Goal: Task Accomplishment & Management: Manage account settings

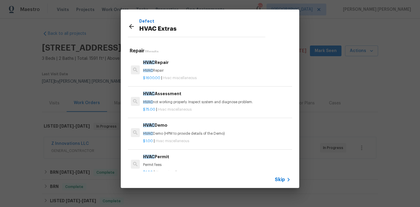
scroll to position [239, 0]
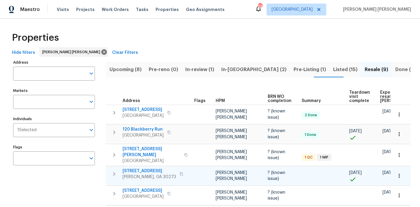
scroll to position [0, 44]
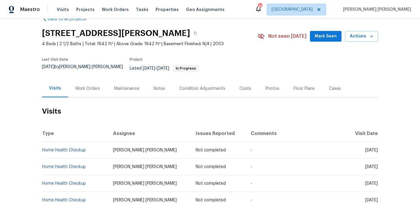
scroll to position [20, 0]
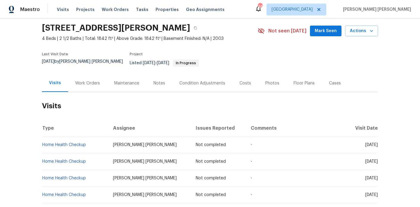
click at [99, 83] on div "Work Orders" at bounding box center [87, 83] width 39 height 18
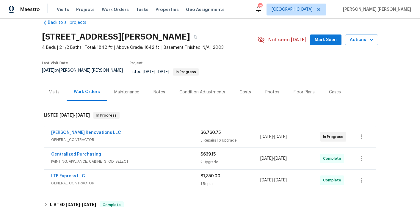
scroll to position [19, 0]
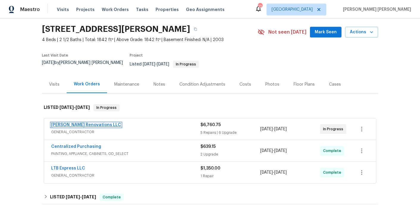
click at [68, 123] on link "Aseem Renovations LLC" at bounding box center [86, 125] width 70 height 4
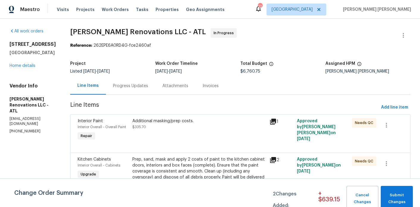
click at [133, 87] on div "Progress Updates" at bounding box center [130, 86] width 35 height 6
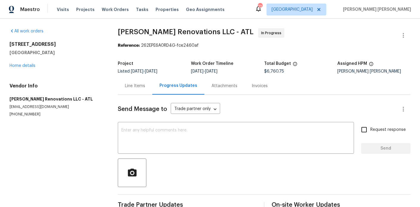
scroll to position [37, 0]
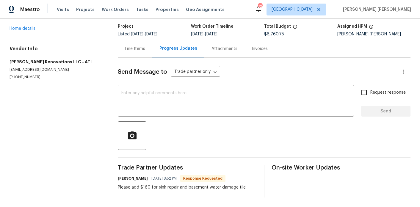
click at [152, 190] on div "Please add $160 for sink repair and basement water damage tile." at bounding box center [182, 188] width 129 height 6
click at [152, 188] on div "Please add $160 for sink repair and basement water damage tile." at bounding box center [182, 188] width 129 height 6
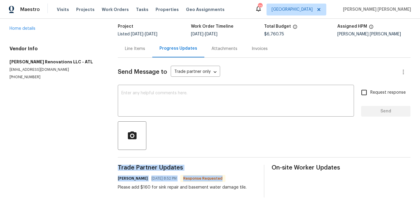
click at [152, 188] on div "Please add $160 for sink repair and basement water damage tile." at bounding box center [182, 188] width 129 height 6
copy div "Trade Partner Updates Emilia Gil Yan 09/17/2025 8:52 PM Response Requested"
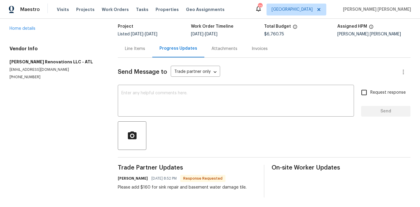
click at [134, 47] on div "Line Items" at bounding box center [135, 49] width 20 height 6
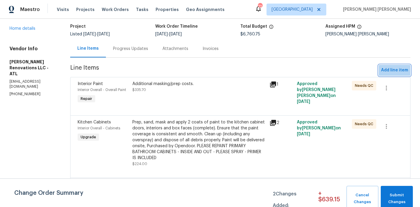
click at [398, 67] on span "Add line item" at bounding box center [394, 70] width 27 height 7
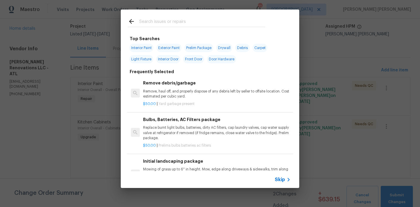
click at [158, 24] on input "text" at bounding box center [202, 22] width 126 height 9
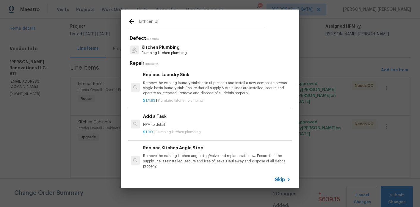
type input "kithcen pl"
click at [163, 48] on p "Kitchen Plumbing" at bounding box center [164, 47] width 45 height 6
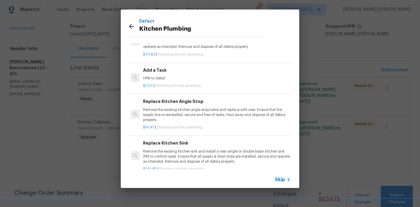
click at [161, 66] on div "Add a Task HPM to detail $1.00 | Plumbing kitchen plumbing" at bounding box center [216, 78] width 149 height 24
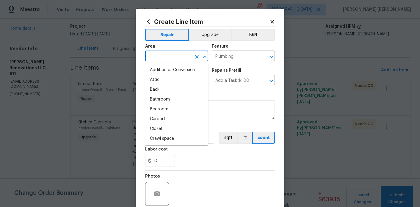
click at [163, 54] on input "text" at bounding box center [168, 56] width 46 height 9
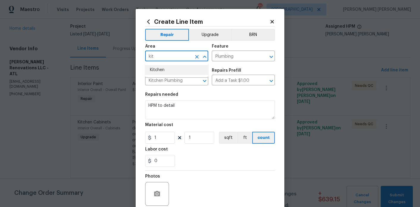
click at [166, 70] on li "Kitchen" at bounding box center [176, 70] width 63 height 10
type input "Kitchen"
click at [189, 94] on div "Repairs needed" at bounding box center [210, 97] width 130 height 8
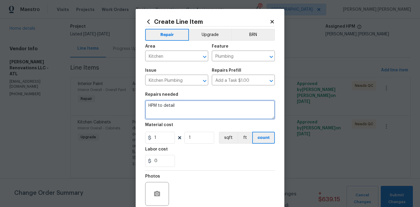
click at [189, 109] on textarea "HPM to detail" at bounding box center [210, 109] width 130 height 19
paste textarea "Please add $160 for sink repair and basement water damage tile."
type textarea "HPM to detail - Please add $160 for sink repair and basement water damage tile."
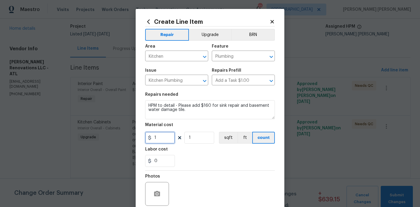
click at [161, 138] on input "1" at bounding box center [160, 138] width 30 height 12
type input "160"
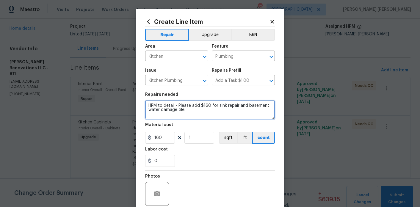
drag, startPoint x: 209, startPoint y: 105, endPoint x: 198, endPoint y: 105, distance: 11.3
click at [198, 105] on textarea "HPM to detail - Please add $160 for sink repair and basement water damage tile." at bounding box center [210, 109] width 130 height 19
drag, startPoint x: 217, startPoint y: 106, endPoint x: 178, endPoint y: 105, distance: 38.7
click at [178, 105] on textarea "HPM to detail - Please add $160 for sink repair and basement water damage tile." at bounding box center [210, 109] width 130 height 19
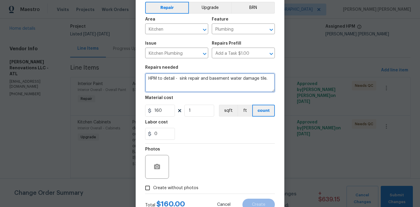
scroll to position [49, 0]
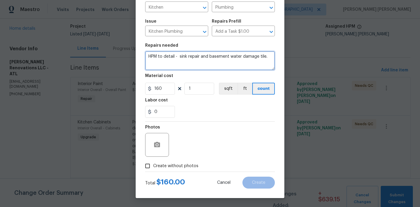
type textarea "HPM to detail - sink repair and basement water damage tile."
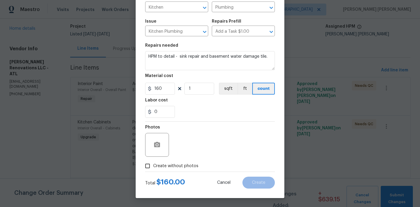
click at [175, 166] on span "Create without photos" at bounding box center [175, 166] width 45 height 6
click at [153, 166] on input "Create without photos" at bounding box center [147, 166] width 11 height 11
checkbox input "true"
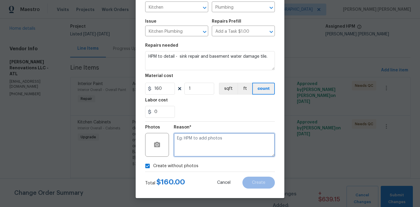
click at [209, 152] on textarea at bounding box center [224, 145] width 101 height 24
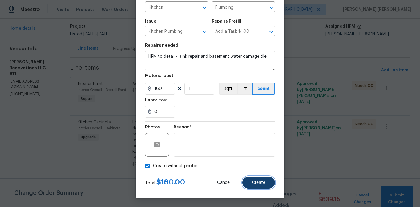
click at [253, 179] on button "Create" at bounding box center [259, 183] width 32 height 12
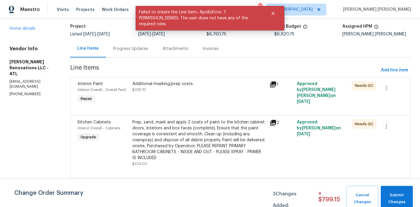
scroll to position [0, 0]
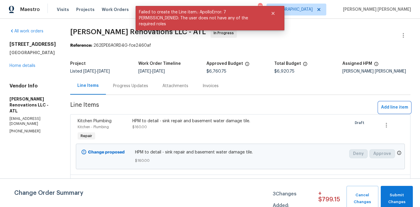
click at [387, 110] on span "Add line item" at bounding box center [394, 107] width 27 height 7
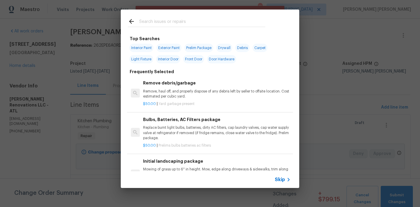
click at [147, 19] on input "text" at bounding box center [202, 22] width 126 height 9
type input "b"
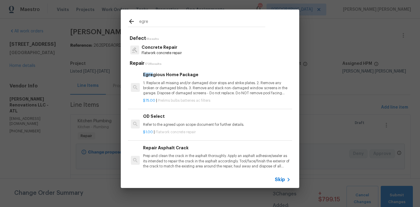
type input "egre"
click at [179, 82] on p "1. Replace all missing and/or damaged door stops and strike plates. 2. Remove a…" at bounding box center [217, 88] width 148 height 15
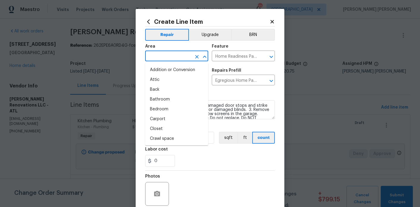
click at [173, 56] on input "text" at bounding box center [168, 56] width 46 height 9
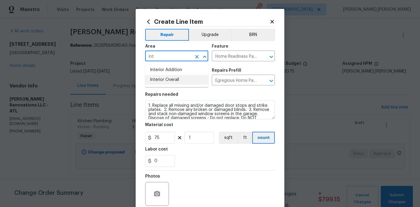
click at [184, 80] on li "Interior Overall" at bounding box center [176, 80] width 63 height 10
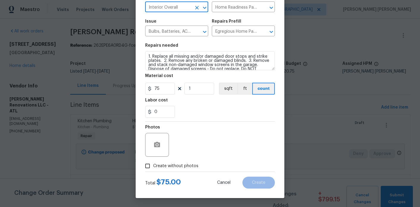
type input "Interior Overall"
click at [174, 164] on span "Create without photos" at bounding box center [175, 166] width 45 height 6
click at [153, 164] on input "Create without photos" at bounding box center [147, 166] width 11 height 11
checkbox input "true"
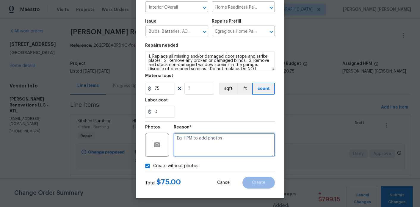
click at [201, 147] on textarea at bounding box center [224, 145] width 101 height 24
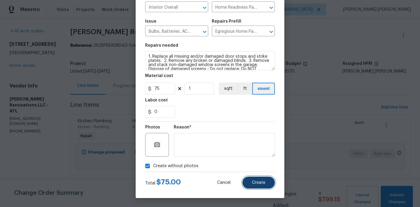
click at [256, 178] on button "Create" at bounding box center [259, 183] width 32 height 12
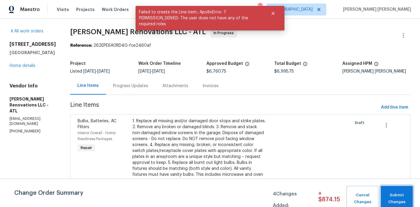
click at [404, 197] on span "Submit Changes" at bounding box center [397, 199] width 26 height 14
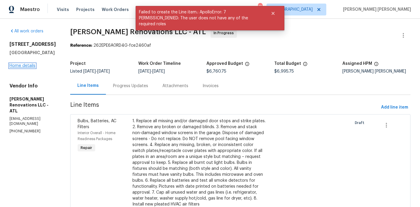
click at [19, 64] on link "Home details" at bounding box center [23, 66] width 26 height 4
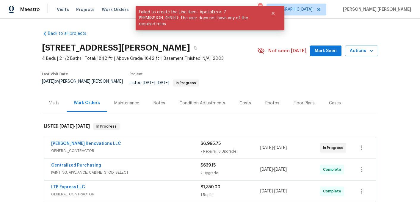
click at [269, 100] on div "Photos" at bounding box center [273, 103] width 14 height 6
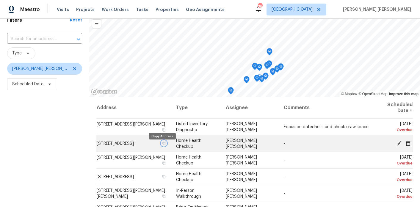
click at [162, 145] on icon "button" at bounding box center [164, 144] width 4 height 4
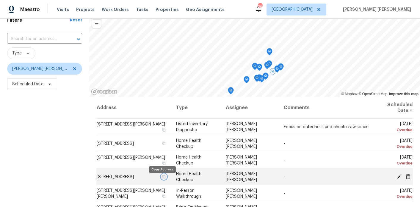
click at [163, 178] on icon "button" at bounding box center [164, 176] width 3 height 3
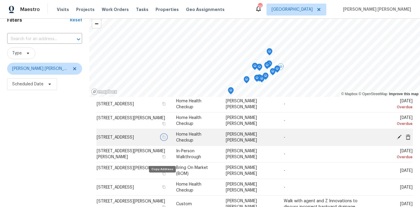
scroll to position [44, 0]
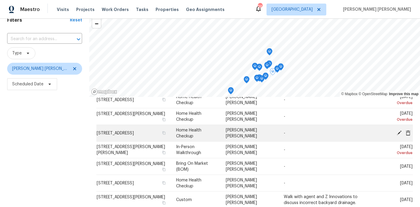
click at [407, 131] on icon at bounding box center [408, 132] width 5 height 5
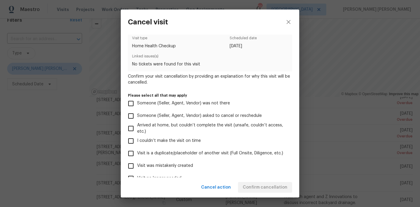
click at [166, 166] on span "Visit was mistakenly created" at bounding box center [165, 166] width 56 height 6
click at [137, 166] on input "Visit was mistakenly created" at bounding box center [131, 166] width 13 height 13
checkbox input "true"
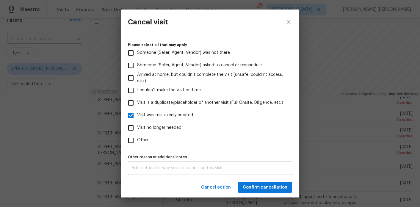
click at [163, 169] on textarea at bounding box center [210, 168] width 157 height 4
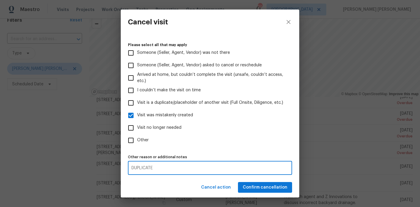
type textarea "DUPLICATE"
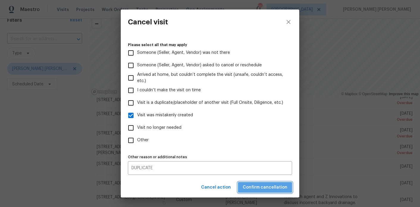
click at [278, 191] on button "Confirm cancellation" at bounding box center [265, 187] width 54 height 11
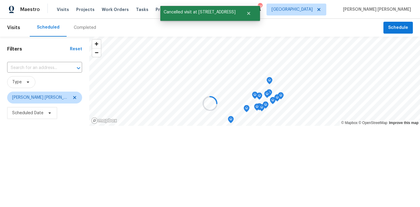
scroll to position [0, 0]
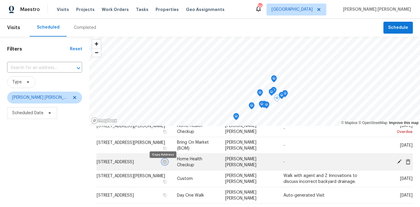
click at [163, 164] on icon "button" at bounding box center [165, 162] width 4 height 4
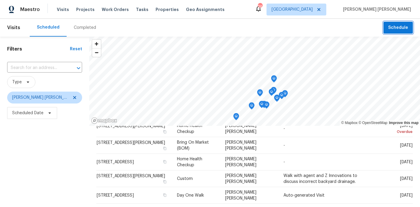
click at [401, 26] on span "Schedule" at bounding box center [399, 27] width 20 height 7
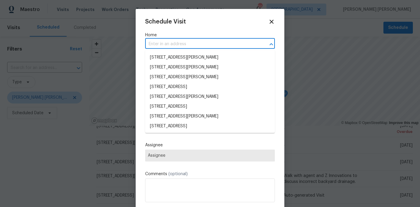
click at [205, 41] on input "text" at bounding box center [201, 44] width 113 height 9
paste input "277 Players Cir, Fayetteville, GA 30215"
type input "277 Players Cir, Fayetteville, GA 30215"
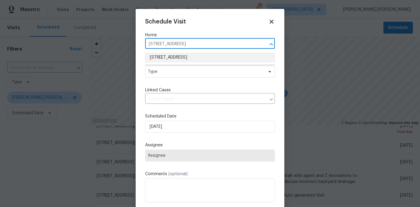
click at [180, 61] on li "277 Players Cir, Fayetteville, GA 30215" at bounding box center [210, 58] width 130 height 10
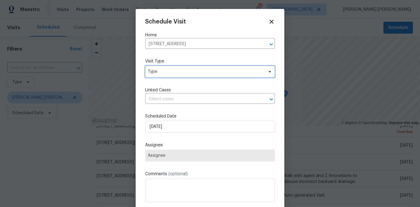
click at [173, 76] on span "Type" at bounding box center [210, 72] width 130 height 12
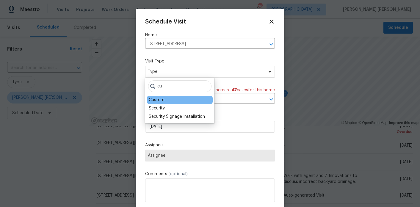
type input "cu"
click at [159, 100] on div "Custom" at bounding box center [157, 100] width 16 height 6
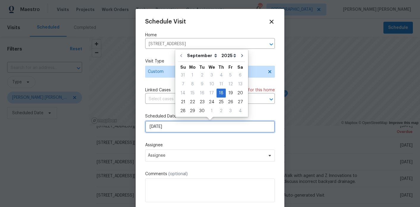
click at [176, 124] on input "[DATE]" at bounding box center [210, 127] width 130 height 12
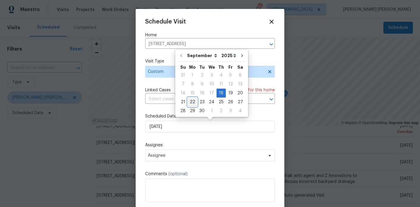
click at [192, 101] on div "22" at bounding box center [193, 102] width 10 height 8
type input "[DATE]"
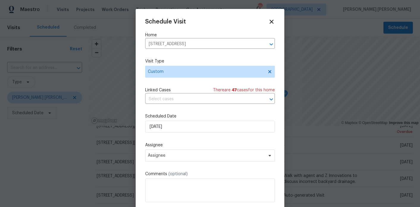
click at [173, 149] on div "Assignee Assignee" at bounding box center [210, 151] width 130 height 19
click at [173, 155] on span "Assignee" at bounding box center [206, 155] width 117 height 5
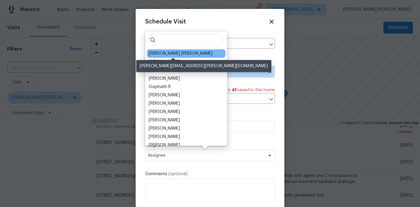
click at [163, 51] on div "[PERSON_NAME] [PERSON_NAME]" at bounding box center [181, 54] width 64 height 6
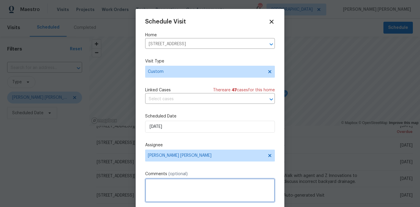
click at [191, 187] on textarea at bounding box center [210, 191] width 130 height 24
paste textarea "ELA feedback states that "all systems are at end of life." I see RBR has an HVA…"
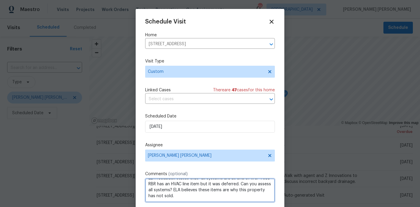
scroll to position [11, 0]
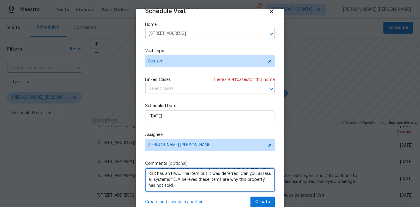
type textarea "ELA feedback states that "all systems are at end of life." I see RBR has an HVA…"
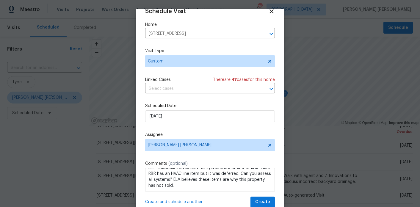
click at [264, 196] on div "Schedule Visit Home 277 Players Cir, Fayetteville, GA 30215 ​ Visit Type Custom…" at bounding box center [210, 108] width 130 height 200
click at [264, 200] on span "Create" at bounding box center [262, 202] width 15 height 7
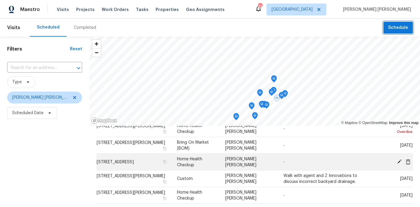
scroll to position [0, 0]
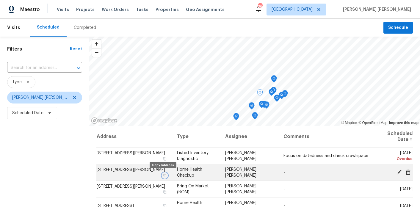
click at [163, 176] on icon "button" at bounding box center [164, 175] width 3 height 3
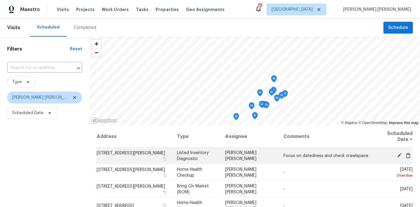
click at [407, 153] on icon at bounding box center [408, 155] width 5 height 5
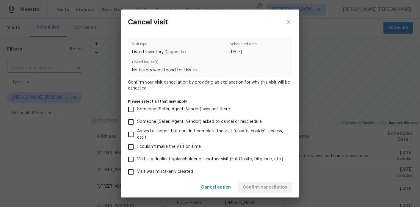
scroll to position [57, 0]
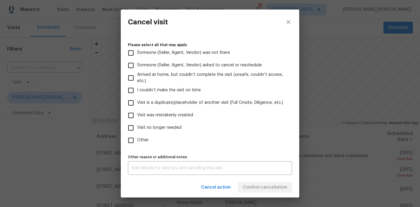
click at [168, 128] on span "Visit no longer needed" at bounding box center [159, 128] width 44 height 6
click at [137, 128] on input "Visit no longer needed" at bounding box center [131, 128] width 13 height 13
checkbox input "true"
click at [182, 164] on div "x Other reason or additional notes" at bounding box center [210, 168] width 164 height 14
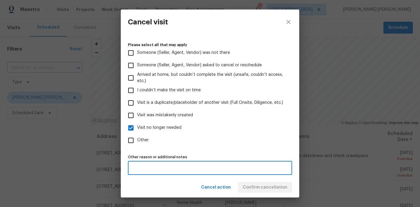
click at [169, 197] on div "Cancel action Confirm cancellation" at bounding box center [210, 187] width 179 height 21
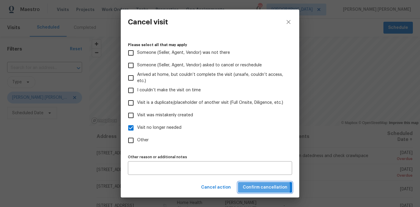
click at [250, 188] on span "Confirm cancellation" at bounding box center [265, 187] width 45 height 7
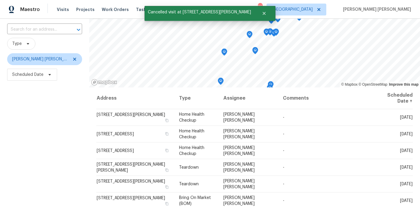
scroll to position [46, 0]
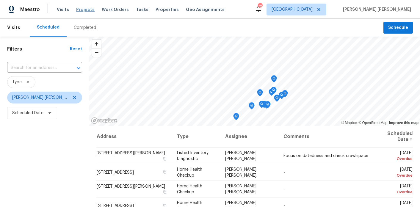
click at [83, 10] on span "Projects" at bounding box center [85, 10] width 18 height 6
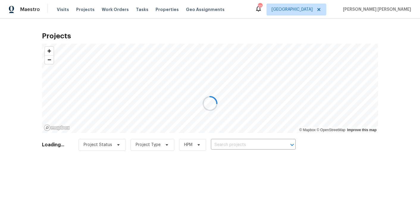
click at [233, 146] on div at bounding box center [210, 103] width 420 height 207
click at [233, 145] on div at bounding box center [210, 103] width 420 height 207
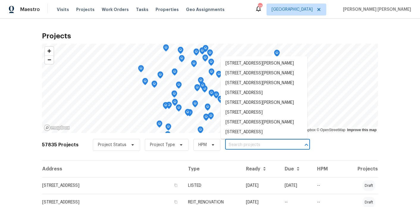
click at [239, 144] on input "text" at bounding box center [259, 145] width 68 height 9
paste input "9174 Retreat Pass, Jonesboro, GA 30236"
type input "9174 Retreat Pass, Jonesboro, GA 30236"
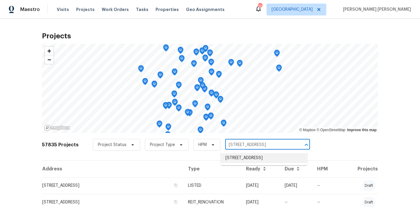
click at [237, 160] on li "9174 Retreat Pass, Jonesboro, GA 30236" at bounding box center [264, 158] width 87 height 10
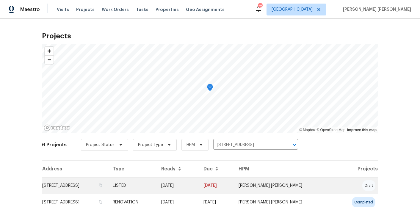
click at [89, 183] on td "9174 Retreat Pass, Jonesboro, GA 30236" at bounding box center [75, 185] width 66 height 17
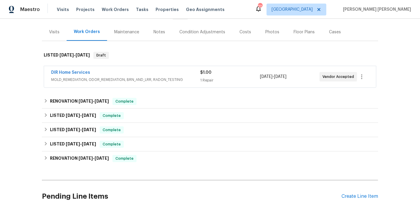
scroll to position [92, 0]
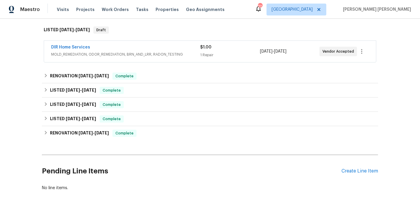
click at [161, 47] on div "DIR Home Services" at bounding box center [125, 47] width 149 height 7
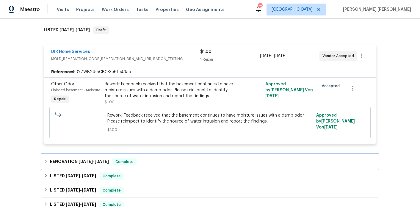
click at [62, 166] on h6 "RENOVATION 7/14/25 - 7/14/25" at bounding box center [79, 161] width 59 height 7
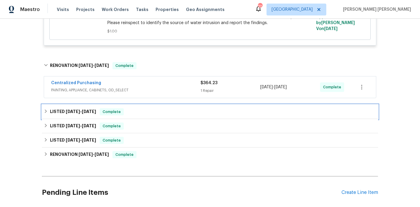
click at [77, 118] on div "LISTED 6/28/25 - 8/27/25 Complete" at bounding box center [210, 112] width 336 height 14
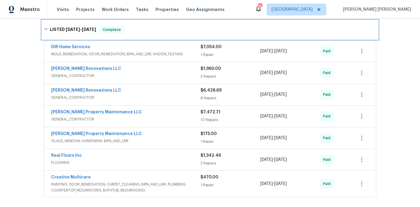
scroll to position [276, 0]
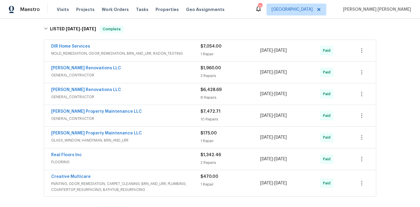
click at [142, 95] on span "GENERAL_CONTRACTOR" at bounding box center [125, 97] width 149 height 6
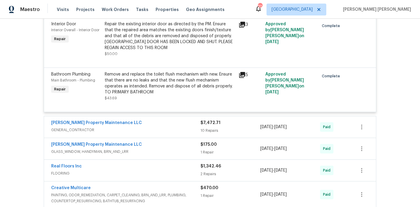
scroll to position [949, 0]
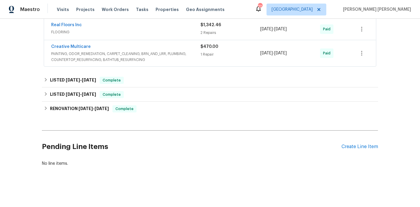
click at [357, 150] on div "Pending Line Items Create Line Item" at bounding box center [210, 147] width 336 height 28
click at [362, 148] on div "Create Line Item" at bounding box center [360, 147] width 37 height 6
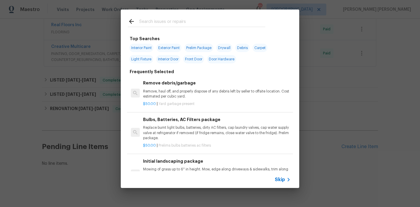
click at [181, 23] on input "text" at bounding box center [202, 22] width 126 height 9
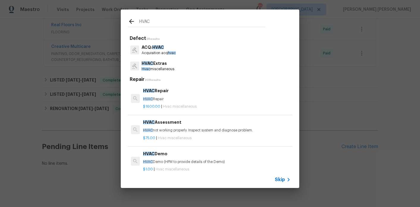
type input "HVAC"
click at [161, 65] on p "HVAC Extras" at bounding box center [158, 63] width 33 height 6
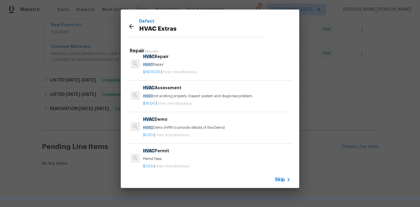
scroll to position [7, 0]
click at [165, 96] on p "HVAC not working properly. Inspect system and diagnose problem." at bounding box center [217, 95] width 148 height 5
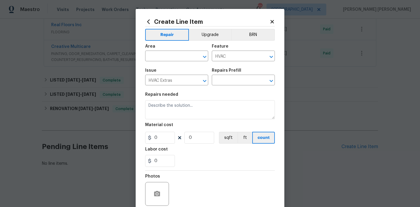
type textarea "HVAC not working properly. Inspect system and diagnose problem."
type input "1"
type input "HVAC Assessment $75.00"
type input "75"
click at [176, 59] on input "text" at bounding box center [168, 56] width 46 height 9
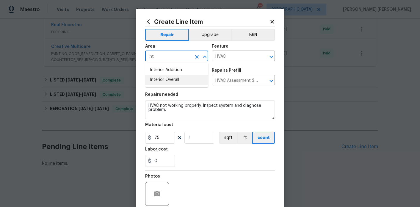
click at [180, 76] on li "Interior Overall" at bounding box center [176, 80] width 63 height 10
type input "Interior Overall"
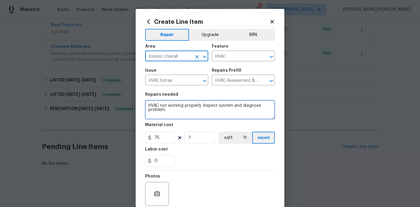
click at [178, 112] on textarea "HVAC not working properly. Inspect system and diagnose problem." at bounding box center [210, 109] width 130 height 19
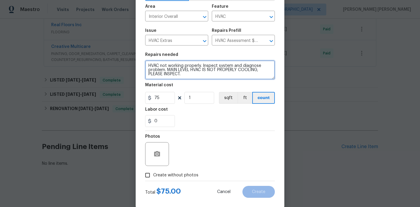
scroll to position [49, 0]
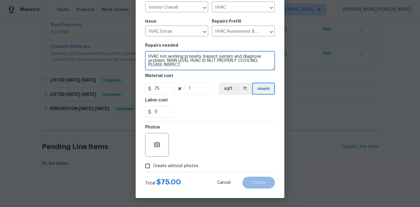
type textarea "HVAC not working properly. Inspect system and diagnose problem. MAIN LEVEL HVAC…"
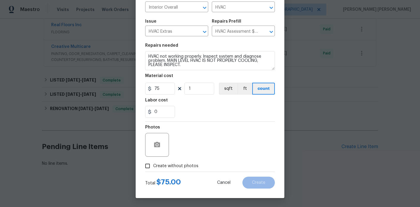
click at [172, 164] on span "Create without photos" at bounding box center [175, 166] width 45 height 6
click at [153, 164] on input "Create without photos" at bounding box center [147, 166] width 11 height 11
checkbox input "true"
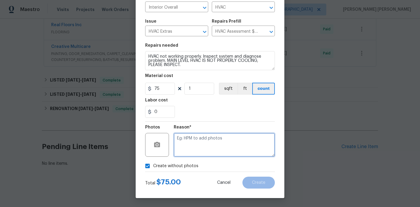
click at [230, 146] on textarea at bounding box center [224, 145] width 101 height 24
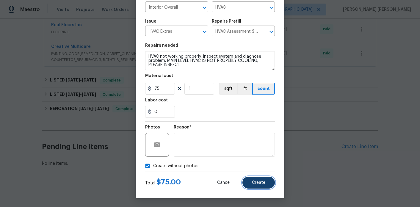
click at [249, 180] on button "Create" at bounding box center [259, 183] width 32 height 12
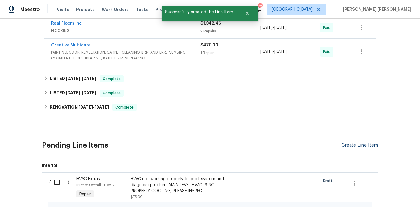
click at [362, 148] on div "Create Line Item" at bounding box center [360, 146] width 37 height 6
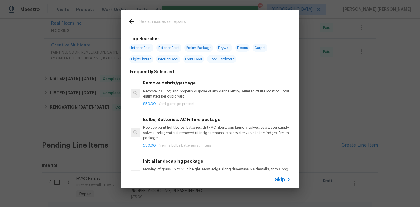
click at [180, 29] on div at bounding box center [197, 22] width 152 height 24
click at [181, 24] on input "text" at bounding box center [202, 22] width 126 height 9
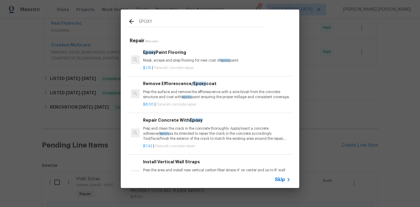
type input "EPOXY"
click at [175, 63] on div "$1.15 | Flatwork concrete repair" at bounding box center [217, 66] width 148 height 7
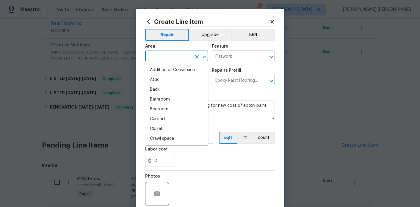
click at [172, 57] on input "text" at bounding box center [168, 56] width 46 height 9
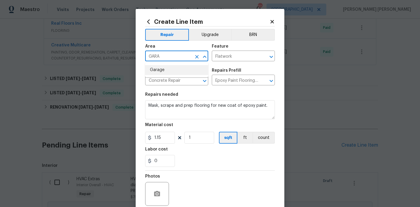
click at [167, 69] on li "Garage" at bounding box center [176, 70] width 63 height 10
type input "Garage"
click at [208, 140] on input "1" at bounding box center [200, 138] width 30 height 12
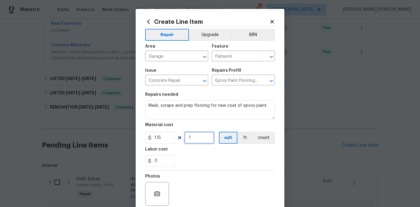
click at [208, 140] on input "1" at bounding box center [200, 138] width 30 height 12
type input "600"
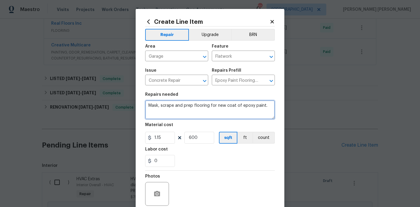
click at [221, 112] on textarea "Mask, scrape and prep flooring for new coat of epoxy paint." at bounding box center [210, 109] width 130 height 19
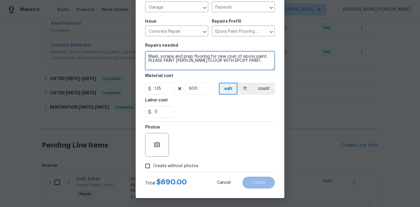
type textarea "Mask, scrape and prep flooring for new coat of epoxy paint. PLEASE PAINT GRAGE …"
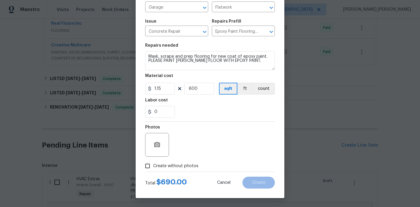
click at [159, 166] on span "Create without photos" at bounding box center [175, 166] width 45 height 6
click at [153, 166] on input "Create without photos" at bounding box center [147, 166] width 11 height 11
checkbox input "true"
click at [196, 151] on textarea at bounding box center [224, 145] width 101 height 24
click at [271, 187] on button "Create" at bounding box center [259, 183] width 32 height 12
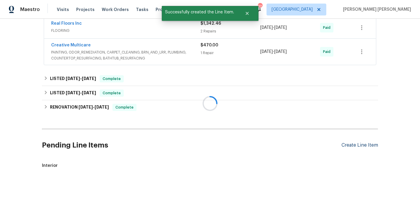
click at [356, 147] on div at bounding box center [210, 103] width 420 height 207
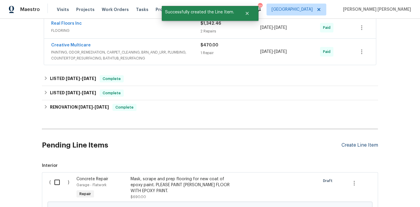
click at [353, 148] on div "Create Line Item" at bounding box center [360, 146] width 37 height 6
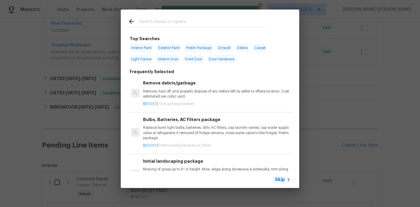
click at [191, 21] on input "text" at bounding box center [202, 22] width 126 height 9
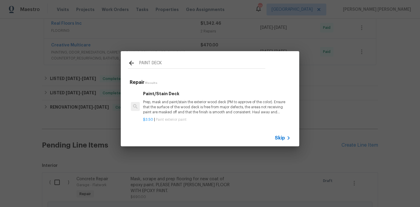
type input "PAINT DECK"
click at [169, 108] on p "Prep, mask and paint/stain the exterior wood deck (PM to approve of the color).…" at bounding box center [217, 107] width 148 height 15
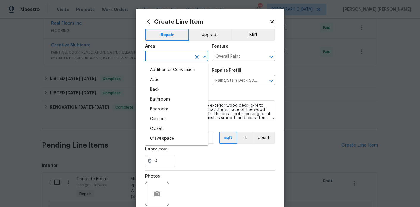
click at [169, 52] on input "text" at bounding box center [168, 56] width 46 height 9
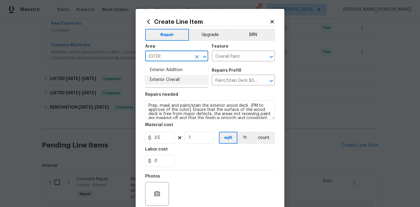
click at [174, 78] on li "Exterior Overall" at bounding box center [176, 80] width 63 height 10
type input "Exterior Overall"
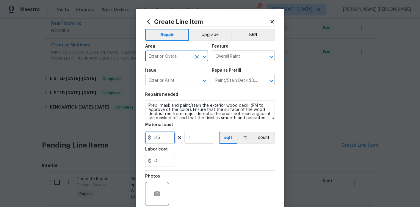
click at [157, 137] on input "3.5" at bounding box center [160, 138] width 30 height 12
type input "2.5"
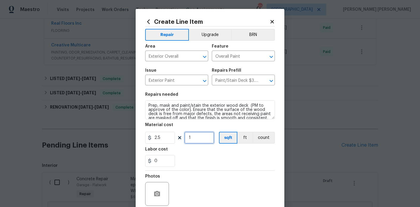
click at [196, 135] on input "1" at bounding box center [200, 138] width 30 height 12
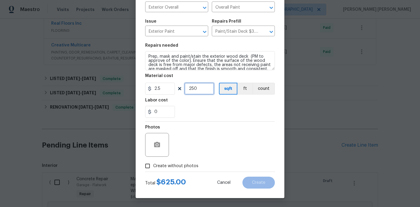
scroll to position [8, 0]
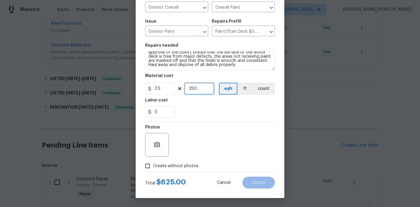
type input "250"
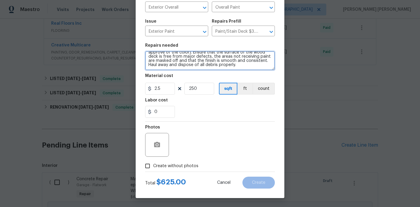
click at [242, 66] on textarea "Prep, mask and paint/stain the exterior wood deck (PM to approve of the color).…" at bounding box center [210, 60] width 130 height 19
type textarea "Prep, mask and paint/stain the exterior wood deck (PM to approve of the color).…"
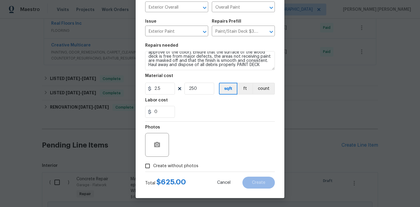
click at [182, 166] on span "Create without photos" at bounding box center [175, 166] width 45 height 6
click at [153, 166] on input "Create without photos" at bounding box center [147, 166] width 11 height 11
checkbox input "true"
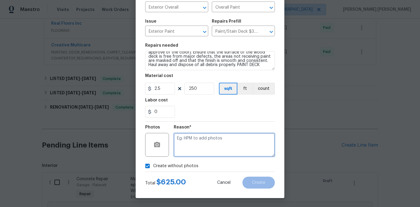
click at [198, 154] on textarea at bounding box center [224, 145] width 101 height 24
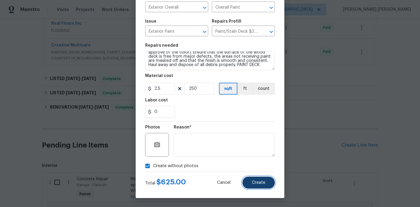
click at [249, 184] on button "Create" at bounding box center [259, 183] width 32 height 12
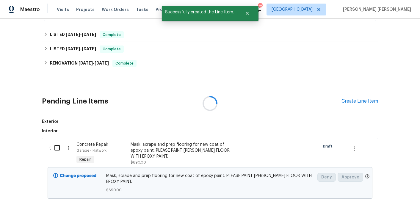
scroll to position [1089, 0]
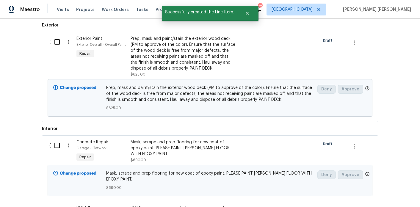
click at [55, 147] on input "checkbox" at bounding box center [59, 145] width 17 height 13
checkbox input "true"
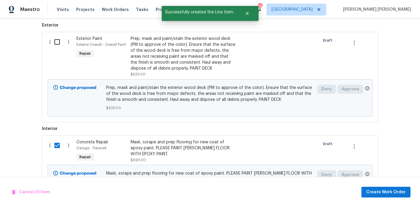
click at [57, 41] on input "checkbox" at bounding box center [59, 42] width 17 height 13
checkbox input "true"
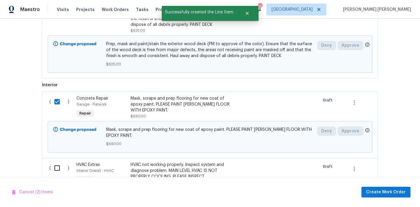
scroll to position [1193, 0]
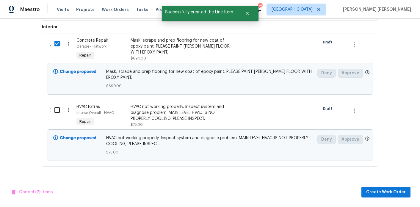
click at [60, 116] on input "checkbox" at bounding box center [59, 110] width 17 height 13
checkbox input "true"
click at [375, 190] on span "Create Work Order" at bounding box center [387, 192] width 40 height 7
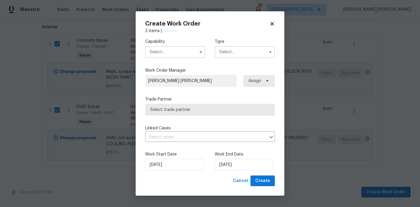
checkbox input "false"
click at [185, 51] on input "text" at bounding box center [175, 52] width 60 height 12
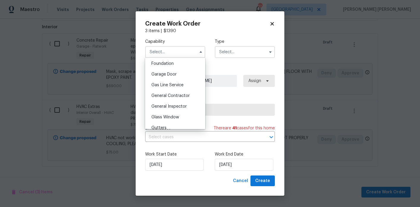
scroll to position [254, 0]
click at [177, 97] on span "General Contractor" at bounding box center [171, 96] width 38 height 4
type input "General Contractor"
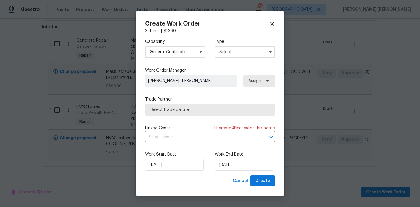
click at [241, 48] on input "text" at bounding box center [245, 52] width 60 height 12
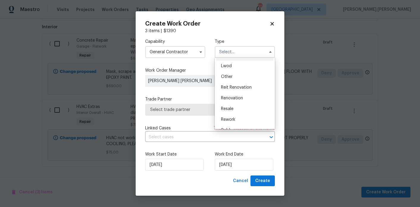
scroll to position [71, 0]
click at [243, 90] on span "Renovation" at bounding box center [232, 90] width 22 height 4
type input "Renovation"
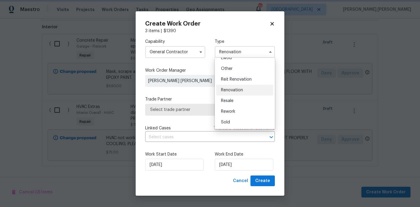
scroll to position [0, 0]
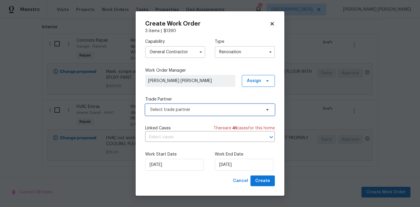
click at [218, 113] on span "Select trade partner" at bounding box center [210, 110] width 130 height 12
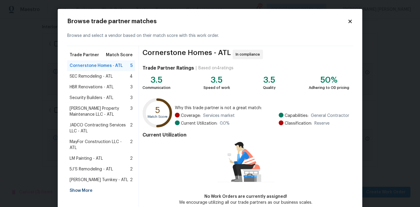
click at [85, 186] on div "Show More" at bounding box center [101, 191] width 68 height 11
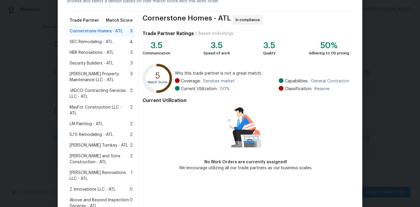
scroll to position [49, 0]
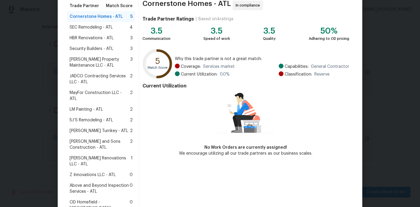
click at [95, 155] on span "[PERSON_NAME] Renovations LLC - ATL" at bounding box center [100, 161] width 61 height 12
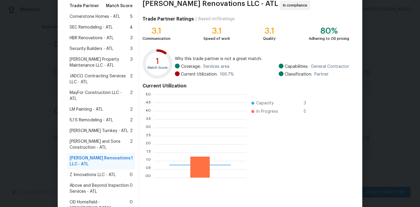
scroll to position [125, 0]
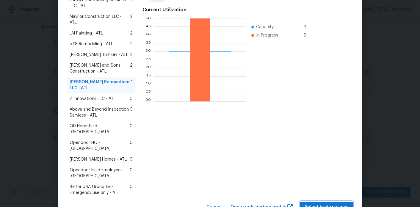
click at [312, 197] on span "Select trade partner" at bounding box center [326, 207] width 43 height 7
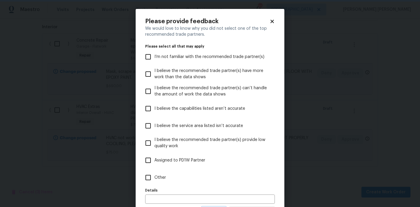
scroll to position [0, 0]
click at [163, 172] on label "Other" at bounding box center [206, 177] width 128 height 17
click at [155, 172] on input "Other" at bounding box center [148, 178] width 13 height 13
checkbox input "true"
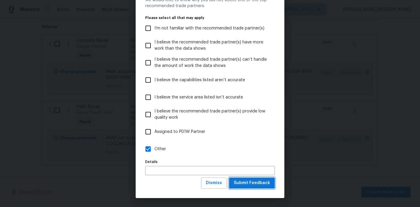
click at [259, 185] on span "Submit Feedback" at bounding box center [252, 183] width 36 height 7
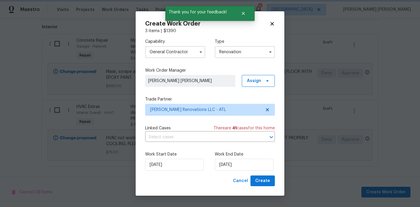
scroll to position [0, 0]
click at [243, 163] on input "[DATE]" at bounding box center [244, 165] width 59 height 12
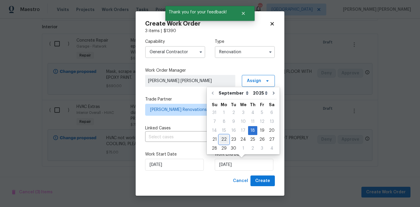
click at [223, 138] on div "22" at bounding box center [224, 139] width 10 height 8
type input "9/22/2025"
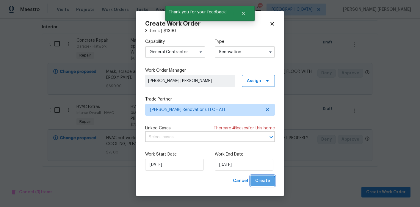
click at [263, 183] on span "Create" at bounding box center [262, 180] width 15 height 7
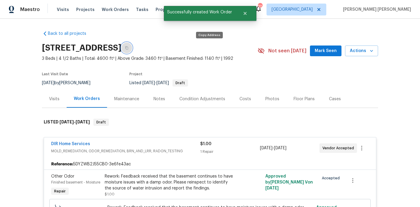
click at [132, 45] on button "button" at bounding box center [126, 48] width 11 height 11
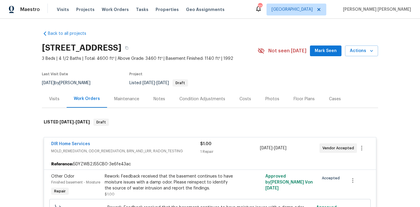
click at [167, 102] on div "Notes" at bounding box center [160, 99] width 26 height 18
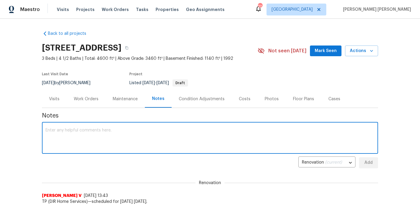
click at [152, 144] on textarea at bounding box center [210, 138] width 329 height 21
paste textarea "HSR-710511"
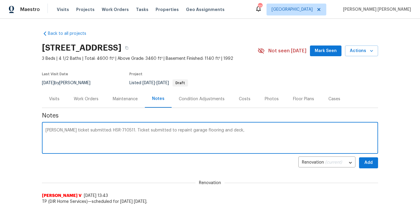
click at [201, 132] on textarea "TOM ticket submitted: HSR-710511. Ticket submitted to repaint garage flooring a…" at bounding box center [210, 138] width 329 height 21
click at [228, 132] on textarea "TOM ticket submitted: HSR-710511. Ticket submitted to repaint garage flooring a…" at bounding box center [210, 138] width 329 height 21
type textarea "TOM ticket submitted: HSR-710511. Ticket submitted to repaint garage flooring a…"
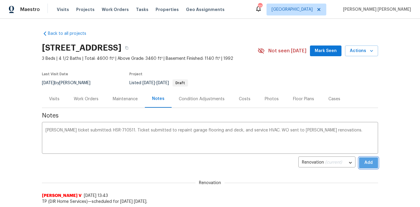
click at [364, 166] on span "Add" at bounding box center [369, 162] width 10 height 7
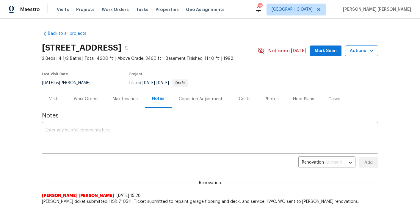
click at [359, 53] on span "Actions" at bounding box center [362, 50] width 24 height 7
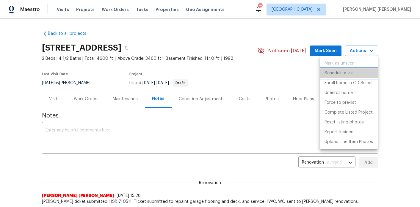
click at [339, 74] on p "Schedule a visit" at bounding box center [340, 73] width 31 height 6
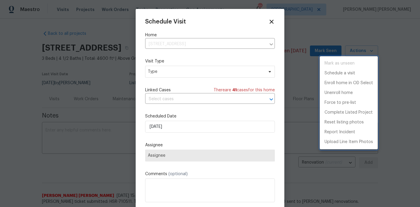
click at [173, 71] on div at bounding box center [210, 103] width 420 height 207
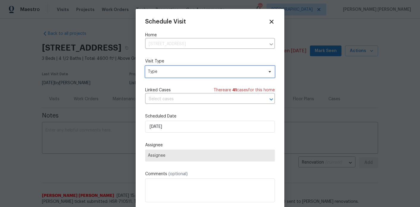
click at [167, 77] on span "Type" at bounding box center [210, 72] width 130 height 12
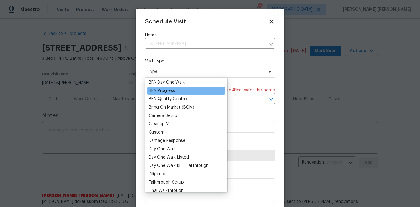
scroll to position [47, 0]
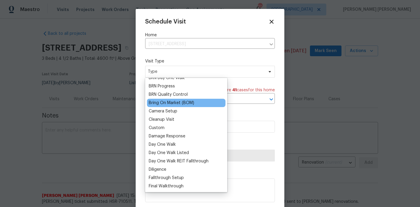
click at [169, 102] on div "Bring On Market (BOM)" at bounding box center [172, 103] width 46 height 6
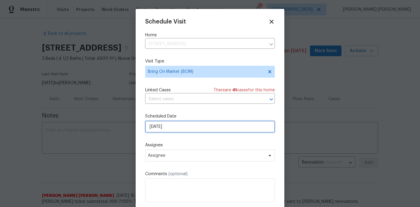
click at [165, 128] on input "[DATE]" at bounding box center [210, 127] width 130 height 12
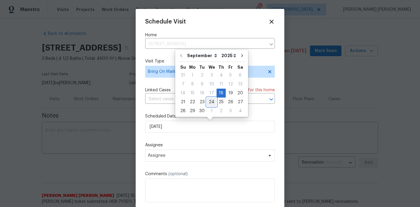
click at [211, 103] on div "24" at bounding box center [212, 102] width 10 height 8
type input "9/24/2025"
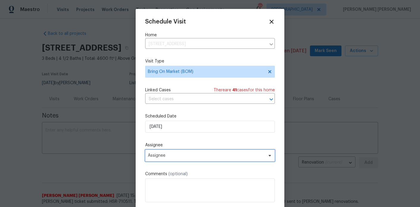
click at [167, 158] on span "Assignee" at bounding box center [206, 155] width 117 height 5
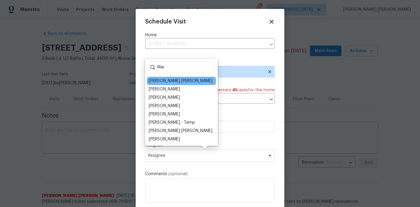
type input "Mar"
click at [178, 80] on div "[PERSON_NAME] [PERSON_NAME]" at bounding box center [181, 81] width 64 height 6
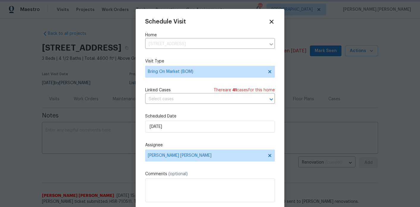
scroll to position [11, 0]
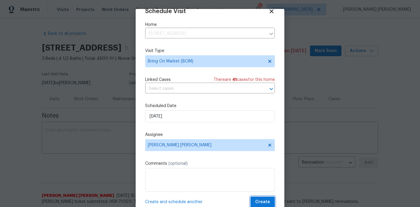
click at [258, 197] on span "Create" at bounding box center [262, 202] width 15 height 7
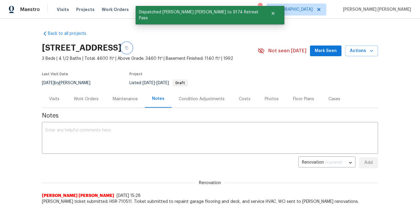
click at [129, 47] on icon "button" at bounding box center [127, 48] width 4 height 4
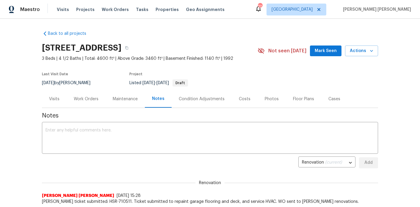
click at [88, 98] on div "Work Orders" at bounding box center [86, 99] width 25 height 6
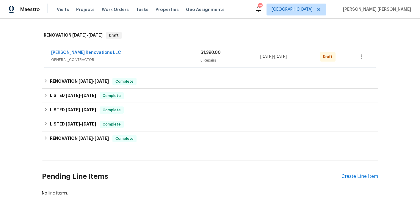
scroll to position [154, 0]
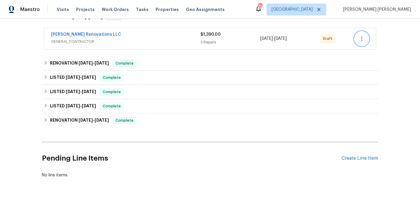
click at [364, 38] on icon "button" at bounding box center [362, 38] width 7 height 7
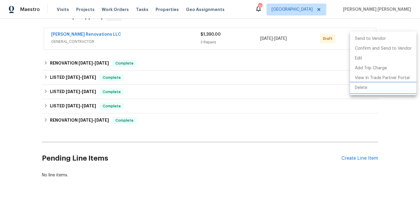
click at [364, 89] on li "Delete" at bounding box center [383, 88] width 66 height 10
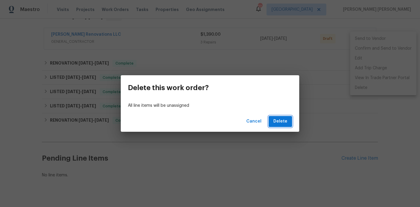
click at [289, 123] on button "Delete" at bounding box center [281, 121] width 24 height 11
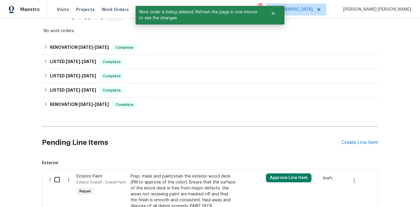
click at [58, 182] on input "checkbox" at bounding box center [59, 180] width 17 height 13
checkbox input "true"
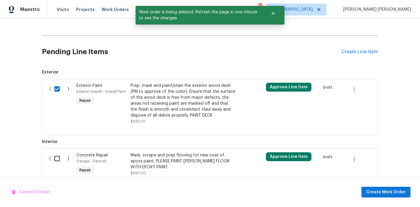
scroll to position [257, 0]
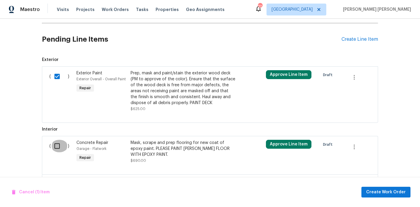
click at [57, 147] on input "checkbox" at bounding box center [59, 146] width 17 height 13
checkbox input "true"
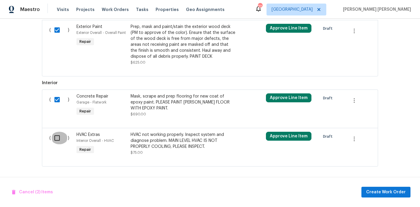
click at [58, 141] on input "checkbox" at bounding box center [59, 138] width 17 height 13
checkbox input "true"
click at [396, 192] on span "Create Work Order" at bounding box center [387, 192] width 40 height 7
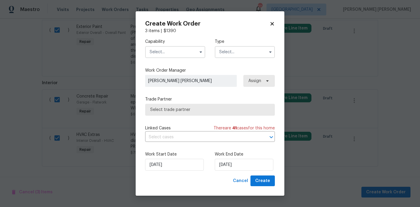
click at [183, 48] on input "text" at bounding box center [175, 52] width 60 height 12
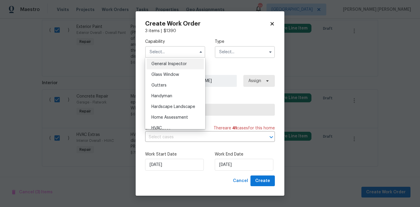
scroll to position [274, 0]
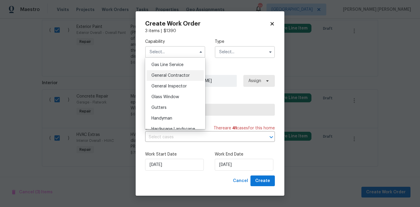
click at [177, 77] on span "General Contractor" at bounding box center [171, 76] width 38 height 4
type input "General Contractor"
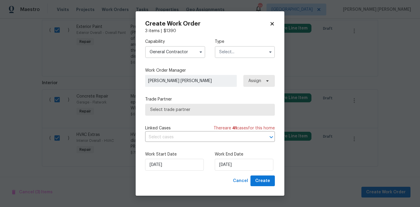
click at [240, 53] on input "text" at bounding box center [245, 52] width 60 height 12
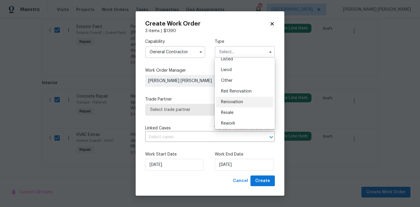
scroll to position [55, 0]
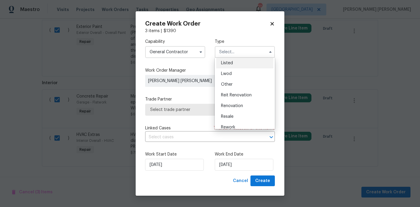
click at [233, 67] on div "Listed" at bounding box center [244, 63] width 57 height 11
type input "Listed"
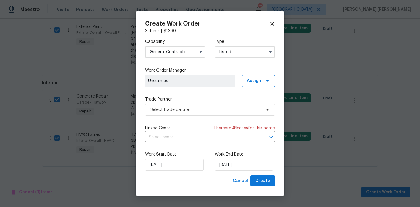
scroll to position [0, 0]
click at [253, 82] on span "Assign" at bounding box center [254, 81] width 14 height 6
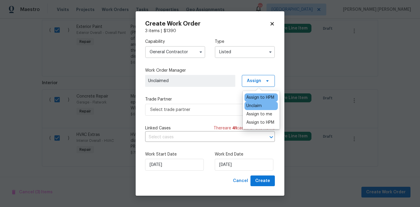
click at [255, 97] on div "Assign to HPM" at bounding box center [261, 98] width 28 height 6
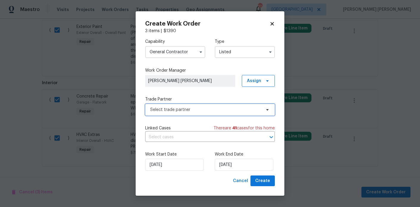
click at [208, 113] on span "Select trade partner" at bounding box center [210, 110] width 130 height 12
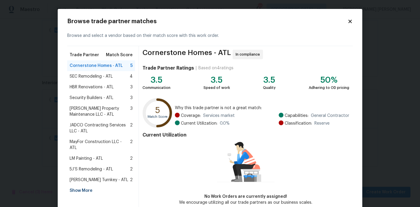
click at [80, 186] on div "Show More" at bounding box center [101, 191] width 68 height 11
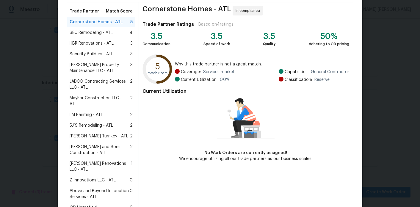
scroll to position [44, 0]
click at [102, 161] on span "[PERSON_NAME] Renovations LLC - ATL" at bounding box center [100, 167] width 61 height 12
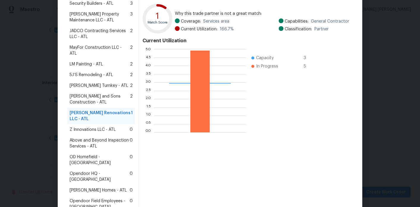
scroll to position [125, 0]
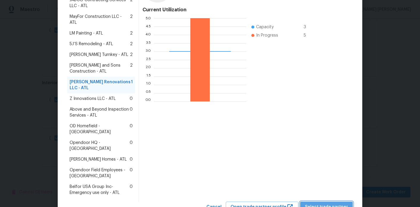
click at [343, 197] on span "Select trade partner" at bounding box center [326, 207] width 43 height 7
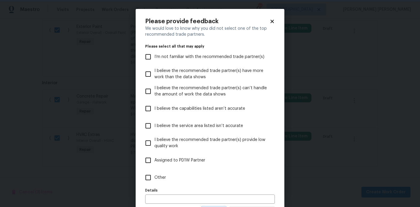
scroll to position [0, 0]
click at [163, 176] on span "Other" at bounding box center [161, 178] width 12 height 6
click at [155, 176] on input "Other" at bounding box center [148, 178] width 13 height 13
checkbox input "true"
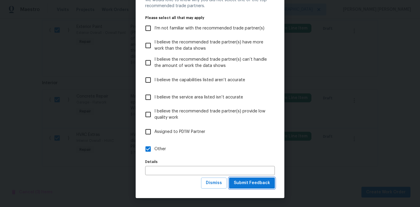
click at [251, 180] on span "Submit Feedback" at bounding box center [252, 183] width 36 height 7
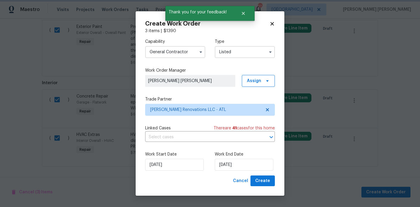
scroll to position [0, 0]
click at [226, 165] on input "[DATE]" at bounding box center [244, 165] width 59 height 12
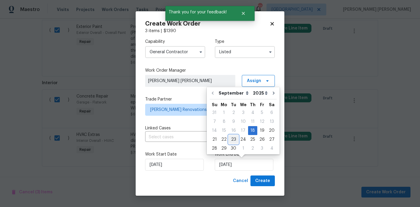
click at [234, 140] on div "23" at bounding box center [234, 139] width 10 height 8
type input "9/23/2025"
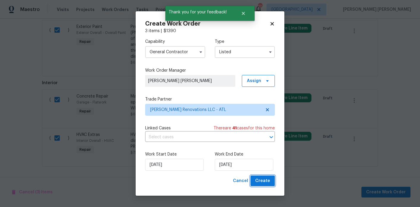
click at [264, 179] on span "Create" at bounding box center [262, 180] width 15 height 7
checkbox input "false"
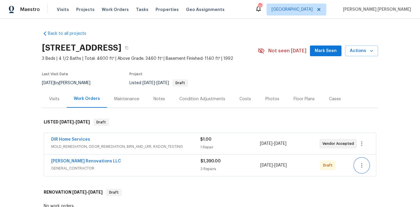
click at [364, 167] on icon "button" at bounding box center [362, 165] width 7 height 7
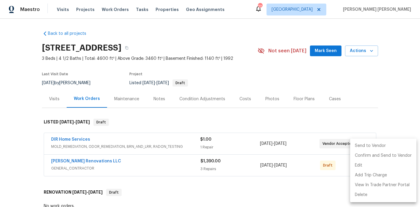
click at [374, 148] on li "Send to Vendor" at bounding box center [383, 146] width 66 height 10
click at [83, 168] on div at bounding box center [210, 103] width 420 height 207
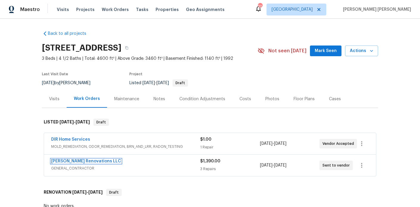
click at [83, 162] on link "[PERSON_NAME] Renovations LLC" at bounding box center [86, 161] width 70 height 4
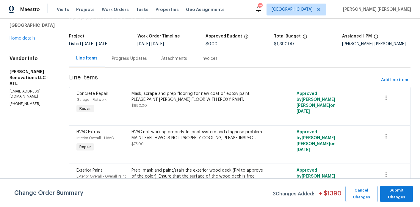
scroll to position [28, 0]
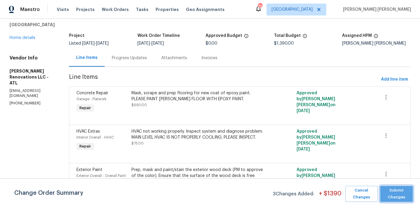
click at [397, 197] on span "Submit Changes" at bounding box center [397, 194] width 27 height 14
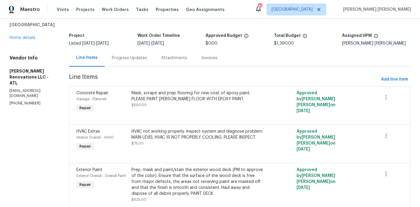
click at [145, 54] on div "Progress Updates" at bounding box center [129, 58] width 49 height 18
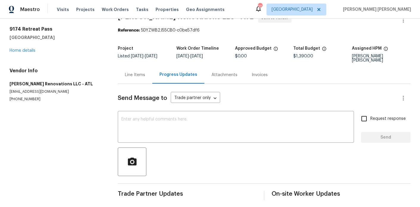
scroll to position [14, 0]
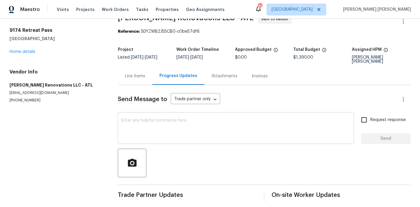
click at [147, 119] on textarea at bounding box center [235, 129] width 229 height 21
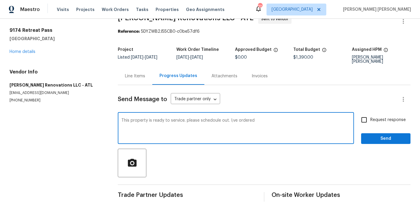
click at [210, 119] on textarea "This property is ready to service. please schedoule out. I;ve ordered" at bounding box center [235, 129] width 229 height 21
click at [209, 119] on textarea "This property is ready to service. please schedoule out. I;ve s" at bounding box center [235, 129] width 229 height 21
click at [230, 119] on textarea "This property is ready to service. please schedule out. I;ve s" at bounding box center [235, 129] width 229 height 21
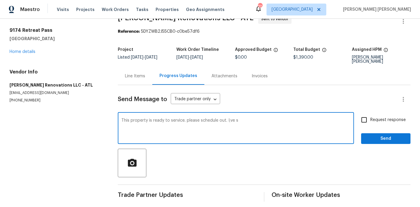
click at [230, 119] on textarea "This property is ready to service. please schedule out. I;ve s" at bounding box center [235, 129] width 229 height 21
type textarea "This property is ready to service. please schedule out. I'll order deck paint, …"
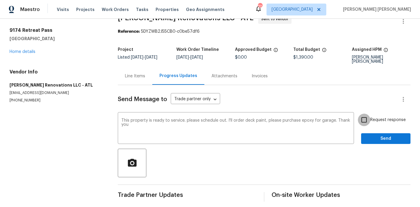
click at [370, 115] on input "Request response" at bounding box center [364, 120] width 13 height 13
checkbox input "true"
click at [371, 136] on span "Send" at bounding box center [386, 138] width 40 height 7
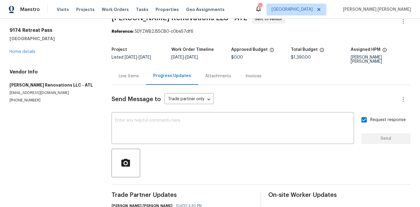
click at [126, 74] on div "Line Items" at bounding box center [129, 76] width 20 height 6
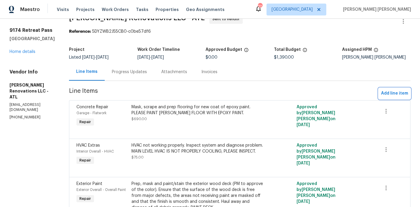
click at [398, 96] on span "Add line item" at bounding box center [394, 93] width 27 height 7
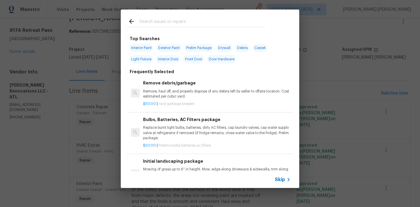
scroll to position [7, 0]
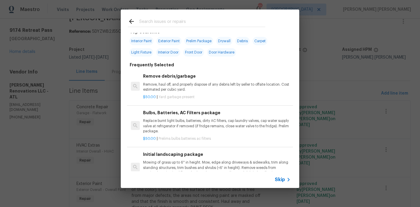
click at [166, 130] on p "Replace burnt light bulbs, batteries, dirty AC filters, cap laundry valves, cap…" at bounding box center [217, 126] width 148 height 15
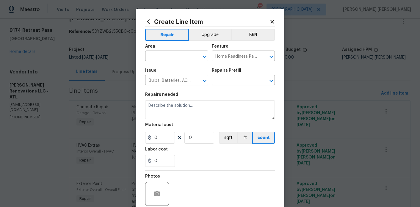
type textarea "Replace burnt light bulbs, batteries, dirty AC filters, cap laundry valves, cap…"
type input "1"
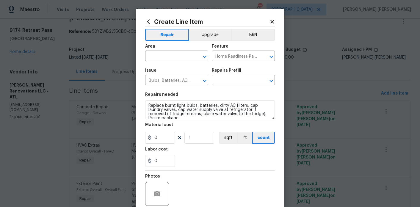
type input "Bulbs, Batteries, AC Filters package $50.00"
type input "50"
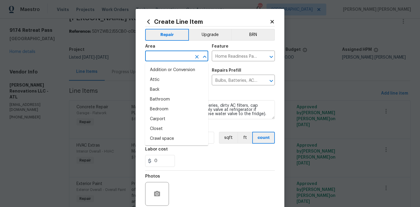
click at [174, 60] on input "text" at bounding box center [168, 56] width 46 height 9
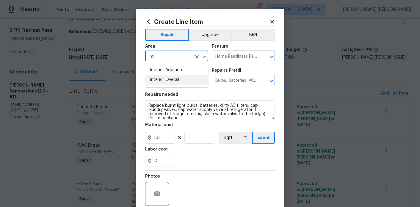
click at [173, 86] on ul "Interior Addition Interior Overall" at bounding box center [176, 75] width 63 height 24
click at [173, 83] on li "Interior Overall" at bounding box center [176, 80] width 63 height 10
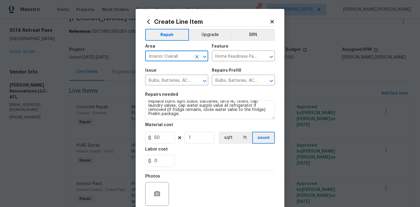
type input "Interior Overall"
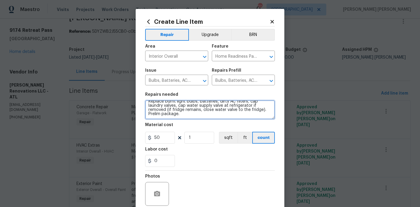
click at [183, 113] on textarea "Replace burnt light bulbs, batteries, dirty AC filters, cap laundry valves, cap…" at bounding box center [210, 109] width 130 height 19
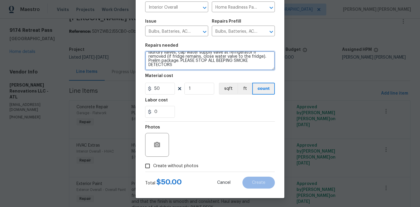
type textarea "Replace burnt light bulbs, batteries, dirty AC filters, cap laundry valves, cap…"
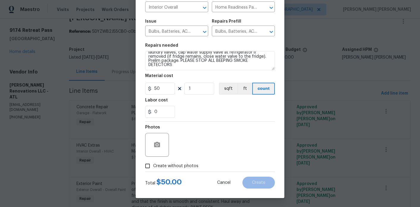
click at [173, 172] on div "Total $ 50.00 Cancel Create" at bounding box center [210, 180] width 130 height 17
click at [180, 167] on span "Create without photos" at bounding box center [175, 166] width 45 height 6
click at [153, 167] on input "Create without photos" at bounding box center [147, 166] width 11 height 11
checkbox input "true"
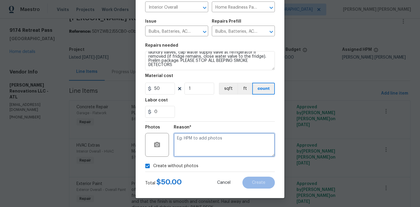
click at [207, 151] on textarea at bounding box center [224, 145] width 101 height 24
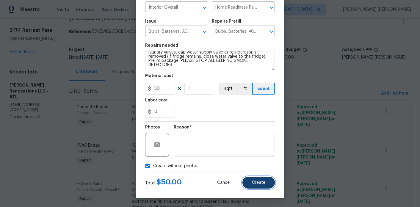
click at [250, 179] on button "Create" at bounding box center [259, 183] width 32 height 12
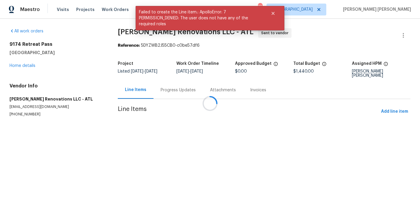
scroll to position [0, 0]
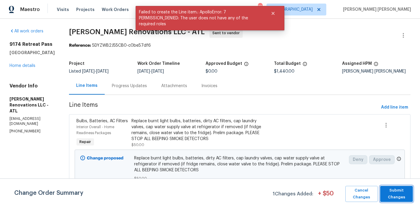
click at [388, 188] on span "Submit Changes" at bounding box center [397, 194] width 27 height 14
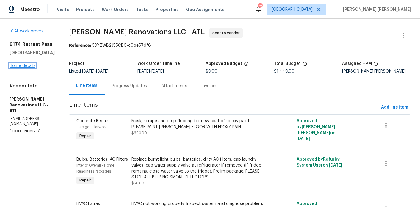
click at [29, 65] on link "Home details" at bounding box center [23, 66] width 26 height 4
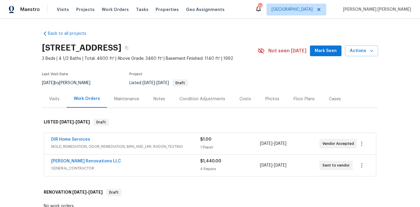
click at [166, 98] on div "Notes" at bounding box center [160, 99] width 26 height 18
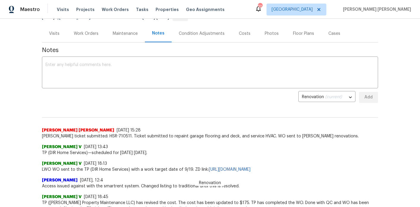
scroll to position [64, 0]
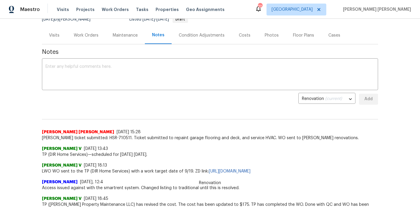
click at [83, 35] on div "Work Orders" at bounding box center [86, 35] width 25 height 6
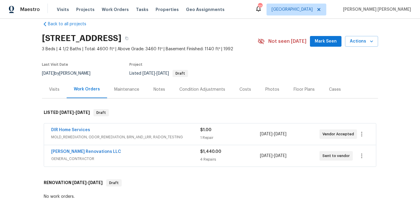
scroll to position [9, 0]
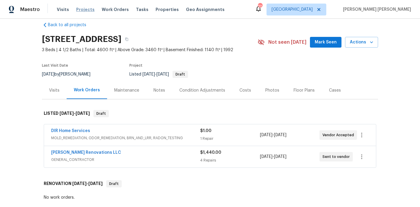
click at [83, 10] on span "Projects" at bounding box center [85, 10] width 18 height 6
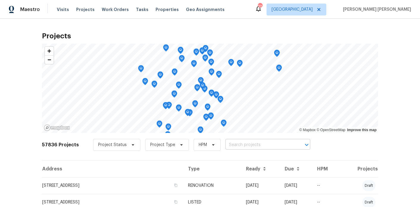
click at [265, 144] on input "text" at bounding box center [260, 145] width 68 height 9
paste input "170 Pinehurst Dr, Stockbridge, GA 30281"
type input "170 Pinehurst Dr, Stockbridge, GA 30281"
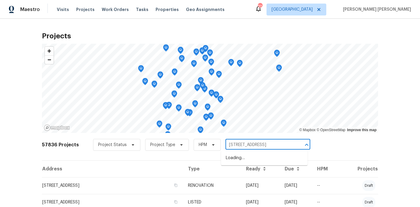
scroll to position [0, 12]
click at [242, 161] on li "170 Pinehurst Dr, Stockbridge, GA 30281" at bounding box center [264, 158] width 87 height 10
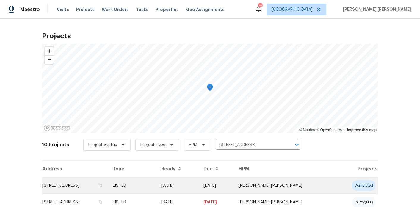
click at [108, 188] on td "170 Pinehurst Dr, Stockbridge, GA 30281" at bounding box center [75, 185] width 66 height 17
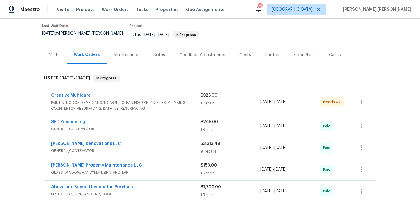
scroll to position [51, 0]
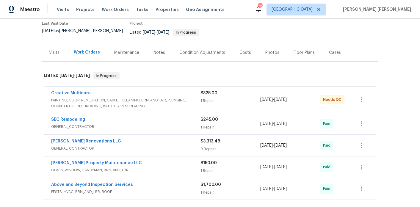
click at [157, 92] on div "Creative Multicare" at bounding box center [125, 93] width 149 height 7
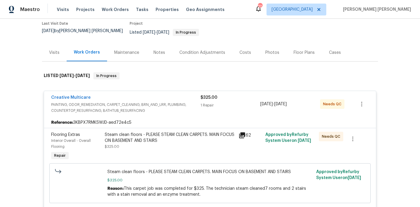
click at [157, 95] on div "Creative Multicare" at bounding box center [125, 98] width 149 height 7
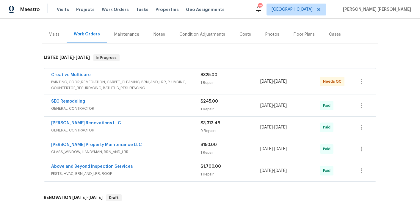
scroll to position [71, 0]
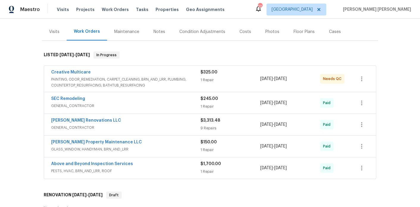
click at [156, 96] on div "SEC Remodeling" at bounding box center [125, 99] width 149 height 7
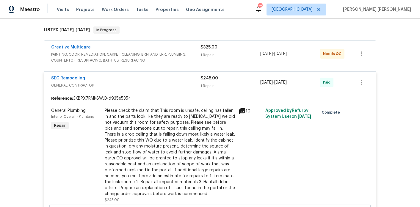
scroll to position [98, 0]
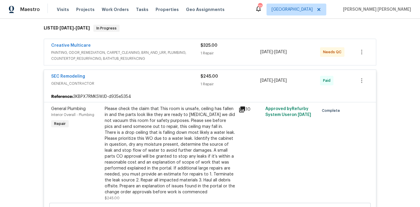
click at [160, 74] on div "SEC Remodeling" at bounding box center [125, 77] width 149 height 7
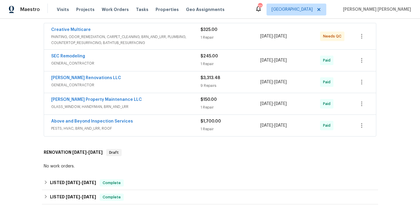
scroll to position [117, 0]
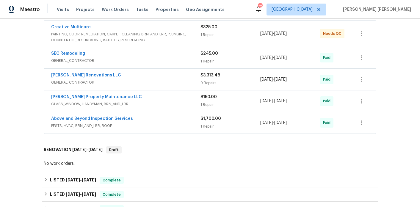
click at [164, 101] on span "GLASS_WINDOW, HANDYMAN, BRN_AND_LRR" at bounding box center [125, 104] width 149 height 6
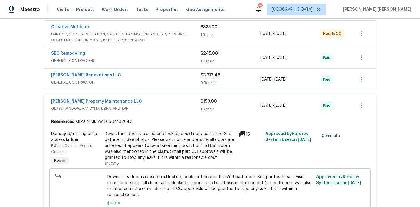
click at [164, 99] on div "Glen Property Maintenance LLC" at bounding box center [125, 102] width 149 height 7
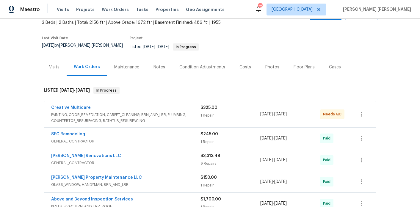
scroll to position [34, 0]
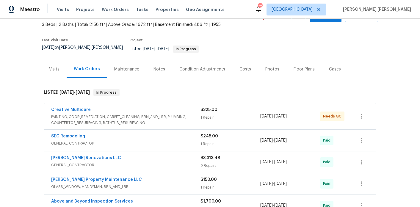
click at [169, 107] on div "Creative Multicare" at bounding box center [125, 110] width 149 height 7
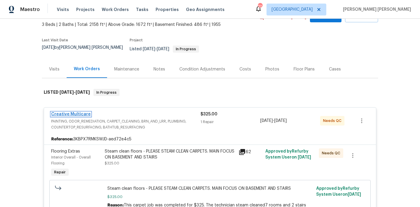
click at [81, 112] on link "Creative Multicare" at bounding box center [71, 114] width 40 height 4
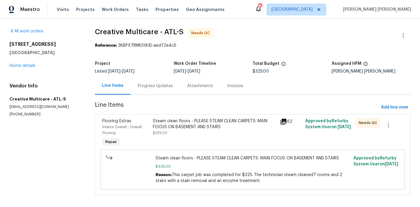
click at [145, 81] on div "Progress Updates" at bounding box center [155, 86] width 49 height 18
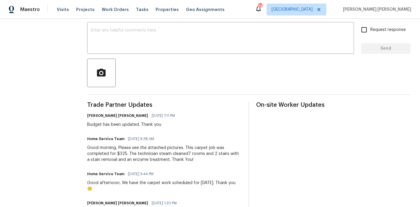
scroll to position [101, 0]
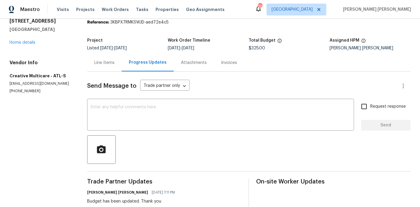
click at [112, 61] on div "Line Items" at bounding box center [104, 63] width 20 height 6
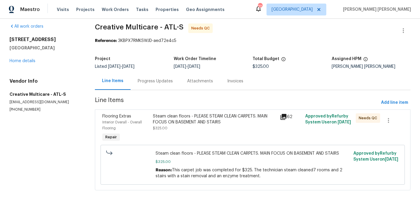
click at [204, 122] on div "Steam clean floors - PLEASE STEAM CLEAN CARPETS. MAIN FOCUS ON BASEMENT AND STA…" at bounding box center [214, 119] width 123 height 12
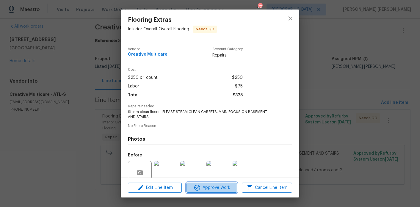
click at [214, 188] on span "Approve Work" at bounding box center [211, 187] width 47 height 7
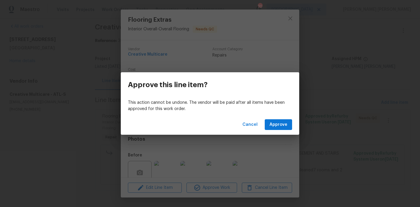
click at [277, 116] on div "Cancel Approve" at bounding box center [210, 125] width 179 height 21
click at [277, 121] on span "Approve" at bounding box center [279, 124] width 18 height 7
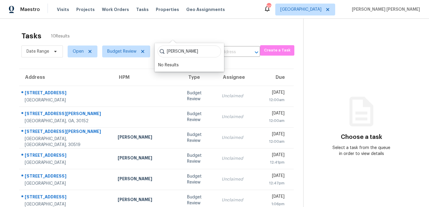
scroll to position [19, 0]
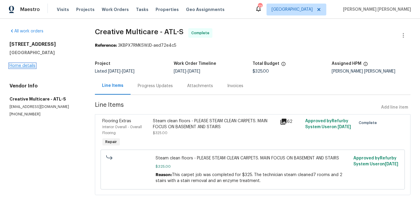
click at [23, 67] on link "Home details" at bounding box center [23, 66] width 26 height 4
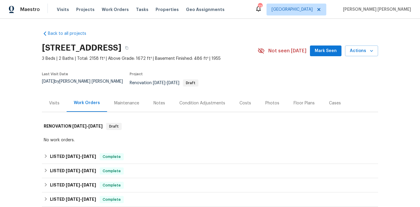
scroll to position [107, 0]
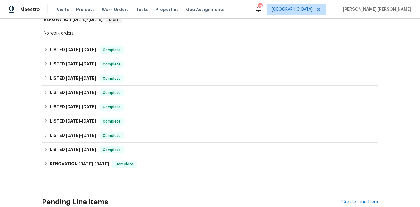
click at [368, 194] on div "Pending Line Items Create Line Item" at bounding box center [210, 202] width 336 height 28
click at [367, 200] on div "Create Line Item" at bounding box center [360, 203] width 37 height 6
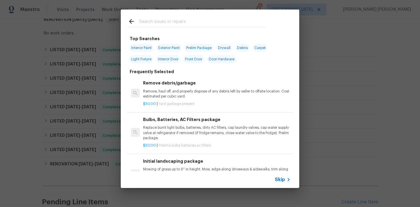
click at [158, 25] on input "text" at bounding box center [202, 22] width 126 height 9
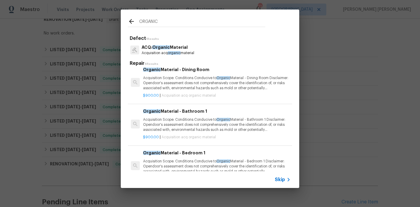
scroll to position [102, 0]
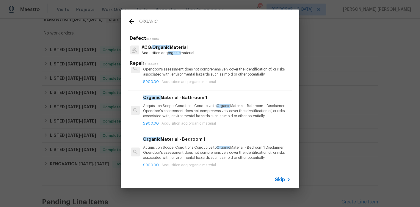
type input "ORGANIC"
click at [198, 110] on p "Acquisition Scope: Conditions Conducive to Organic Material - Bathroom 1 Discla…" at bounding box center [217, 111] width 148 height 15
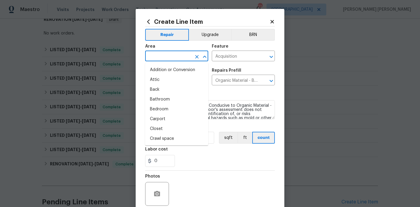
click at [175, 56] on input "text" at bounding box center [168, 56] width 46 height 9
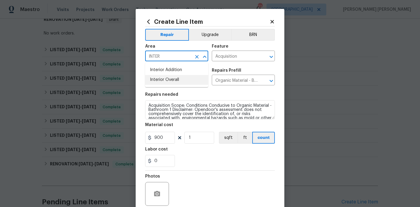
click at [178, 84] on li "Interior Overall" at bounding box center [176, 80] width 63 height 10
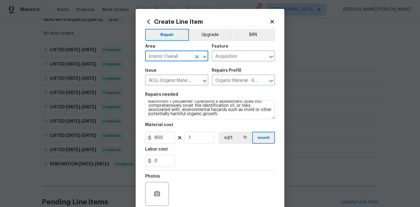
type input "Interior Overall"
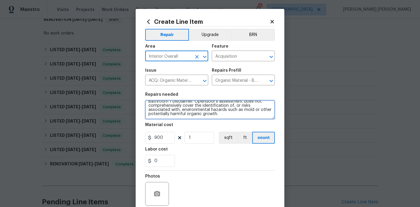
click at [216, 116] on textarea "Acquisition Scope: Conditions Conducive to Organic Material - Bathroom 1 Discla…" at bounding box center [210, 109] width 130 height 19
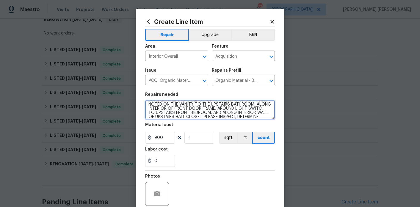
scroll to position [26, 0]
type textarea "Acquisition Scope: Conditions Conducive to Organic Material - Bathroom 1 Discla…"
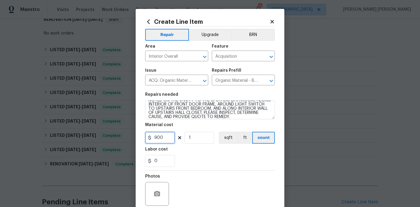
click at [166, 140] on input "900" at bounding box center [160, 138] width 30 height 12
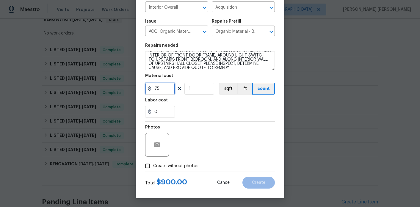
type input "75"
click at [168, 170] on label "Create without photos" at bounding box center [170, 166] width 57 height 11
click at [153, 170] on input "Create without photos" at bounding box center [147, 166] width 11 height 11
checkbox input "true"
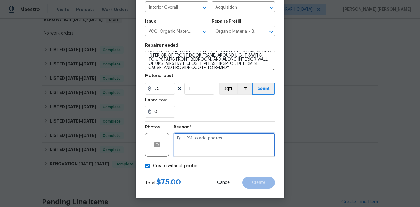
click at [189, 156] on textarea at bounding box center [224, 145] width 101 height 24
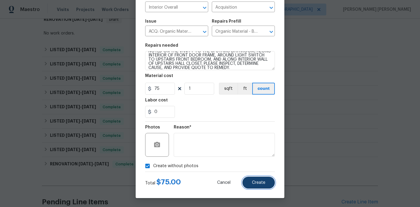
click at [259, 182] on span "Create" at bounding box center [258, 183] width 13 height 4
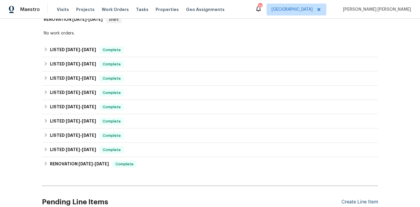
click at [366, 200] on div "Create Line Item" at bounding box center [360, 203] width 37 height 6
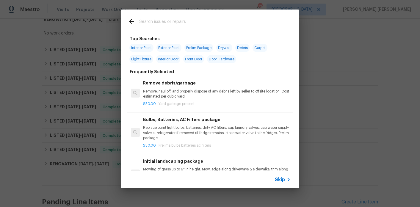
click at [152, 24] on input "text" at bounding box center [202, 22] width 126 height 9
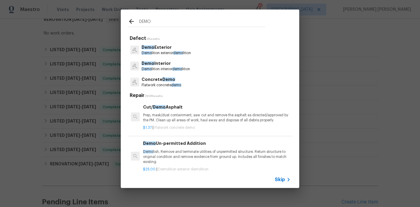
scroll to position [3, 0]
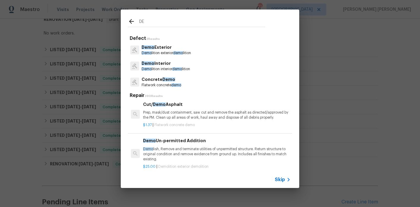
type input "D"
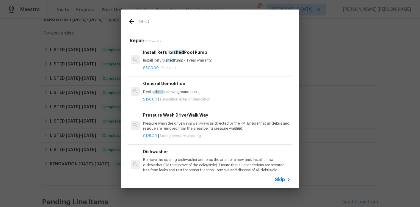
type input "SHED"
click at [190, 89] on div "General Demolition Decks, shed s, above ground pools," at bounding box center [217, 87] width 148 height 14
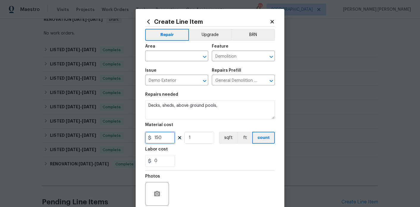
click at [164, 141] on input "150" at bounding box center [160, 138] width 30 height 12
type input "1500"
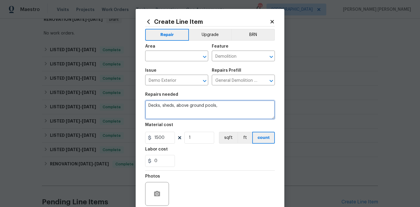
click at [227, 115] on textarea "Decks, sheds, above ground pools," at bounding box center [210, 109] width 130 height 19
type textarea "Decks, sheds, above ground pools, DEMO AND HAUL AWAY SHED"
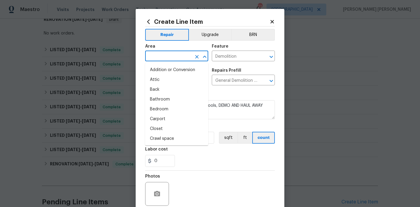
click at [174, 52] on input "text" at bounding box center [168, 56] width 46 height 9
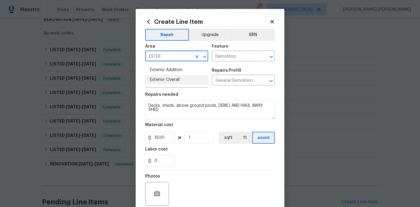
click at [176, 81] on li "Exterior Overall" at bounding box center [176, 80] width 63 height 10
type input "Exterior Overall"
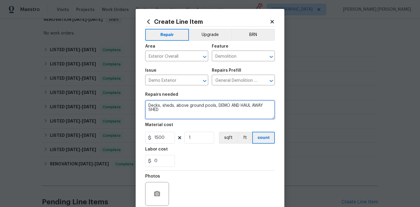
click at [168, 111] on textarea "Decks, sheds, above ground pools, DEMO AND HAUL AWAY SHED" at bounding box center [210, 109] width 130 height 19
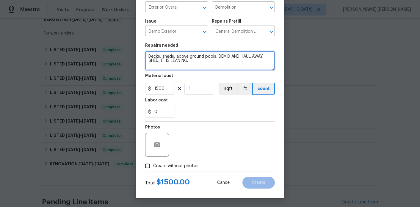
type textarea "Decks, sheds, above ground pools, DEMO AND HAUL AWAY SHED, IT IS LEANING."
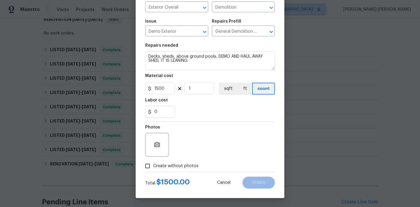
click at [156, 164] on span "Create without photos" at bounding box center [175, 166] width 45 height 6
click at [153, 164] on input "Create without photos" at bounding box center [147, 166] width 11 height 11
checkbox input "true"
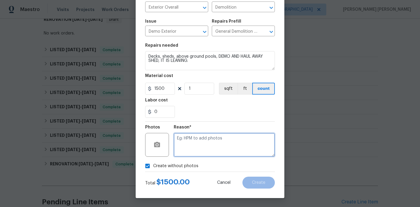
click at [195, 151] on textarea at bounding box center [224, 145] width 101 height 24
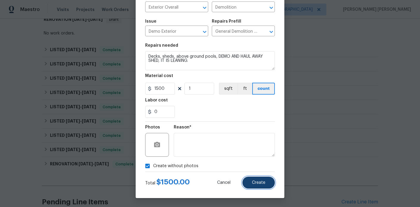
click at [249, 187] on button "Create" at bounding box center [259, 183] width 32 height 12
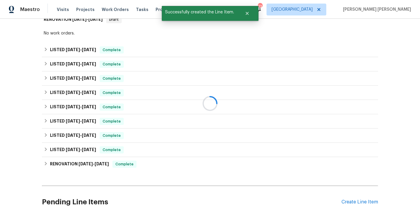
scroll to position [148, 0]
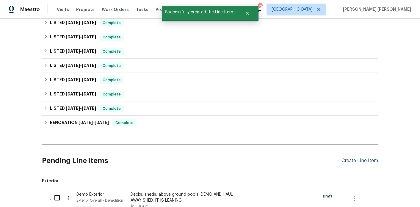
click at [356, 158] on div "Create Line Item" at bounding box center [360, 161] width 37 height 6
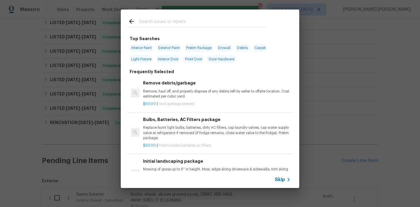
click at [189, 25] on input "text" at bounding box center [202, 22] width 126 height 9
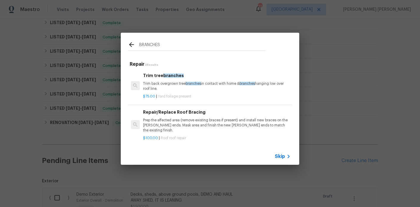
type input "BRANCHES"
click at [164, 90] on p "Trim back overgrown tree branches in contact with home & branches hanging low o…" at bounding box center [217, 86] width 148 height 10
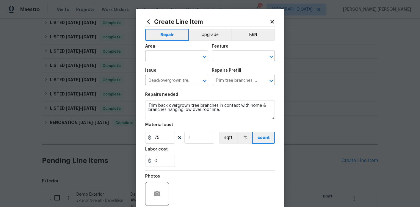
scroll to position [49, 0]
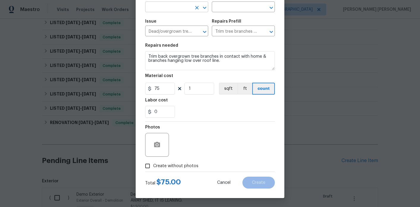
click at [170, 3] on input "text" at bounding box center [168, 7] width 46 height 9
click at [169, 31] on li "Exterior Overall" at bounding box center [176, 31] width 63 height 10
type input "Exterior Overall"
click at [244, 7] on input "text" at bounding box center [235, 7] width 46 height 9
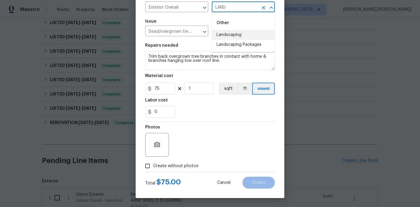
click at [254, 33] on li "Landscaping" at bounding box center [243, 35] width 63 height 10
type input "Landscaping"
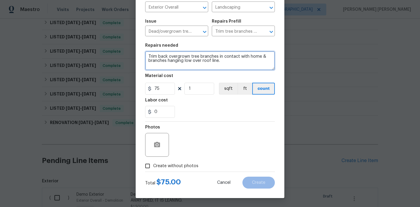
click at [227, 63] on textarea "Trim back overgrown tree branches in contact with home & branches hanging low o…" at bounding box center [210, 60] width 130 height 19
type textarea "Trim back overgrown tree branches in contact with home & branches hanging low o…"
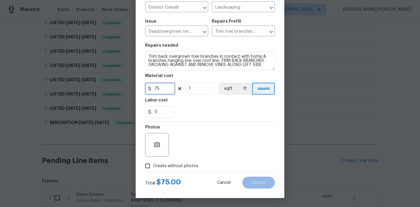
click at [168, 88] on input "75" at bounding box center [160, 89] width 30 height 12
type input "1250"
click at [186, 168] on span "Create without photos" at bounding box center [175, 166] width 45 height 6
click at [153, 168] on input "Create without photos" at bounding box center [147, 166] width 11 height 11
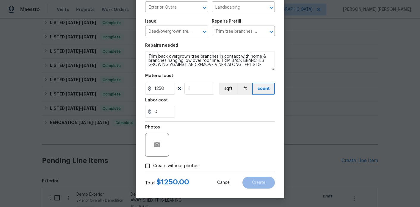
checkbox input "true"
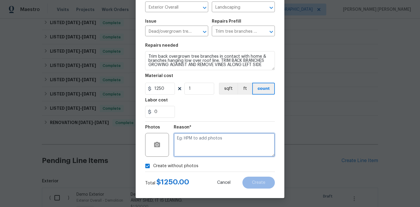
click at [209, 145] on textarea at bounding box center [224, 145] width 101 height 24
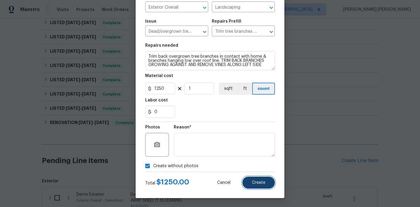
click at [262, 184] on span "Create" at bounding box center [258, 183] width 13 height 4
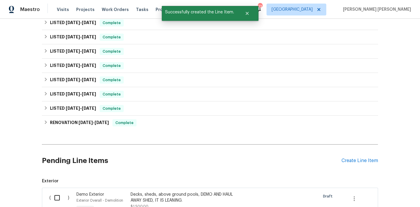
scroll to position [153, 0]
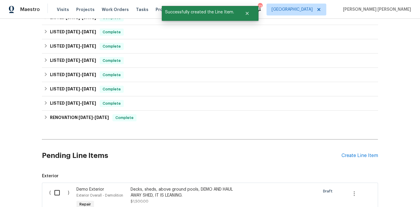
click at [58, 191] on input "checkbox" at bounding box center [59, 193] width 17 height 13
checkbox input "true"
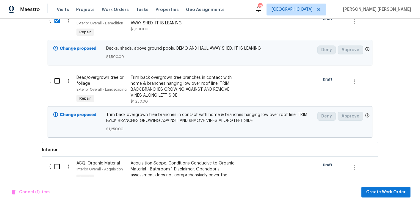
scroll to position [329, 0]
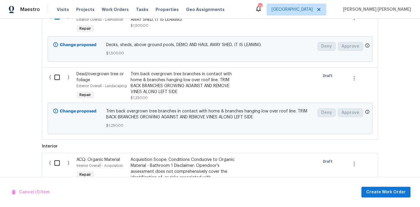
click at [59, 74] on input "checkbox" at bounding box center [59, 77] width 17 height 13
checkbox input "true"
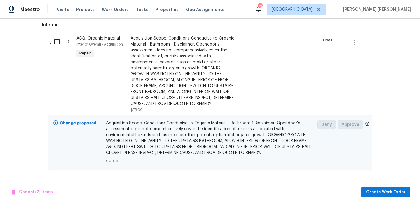
scroll to position [462, 0]
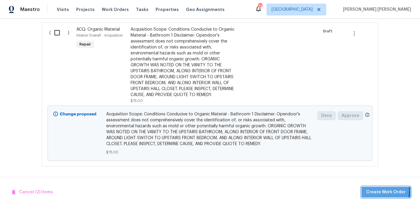
click at [369, 190] on span "Create Work Order" at bounding box center [387, 192] width 40 height 7
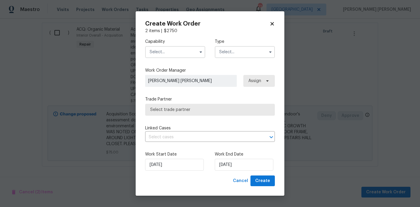
checkbox input "false"
click at [169, 53] on input "text" at bounding box center [175, 52] width 60 height 12
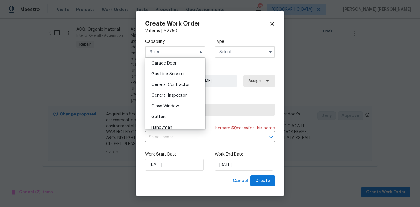
scroll to position [265, 0]
click at [179, 83] on span "General Contractor" at bounding box center [171, 84] width 38 height 4
type input "General Contractor"
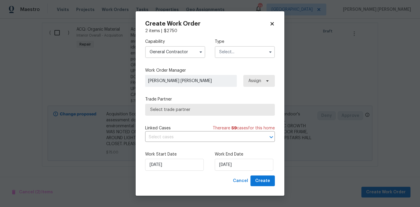
click at [245, 48] on input "text" at bounding box center [245, 52] width 60 height 12
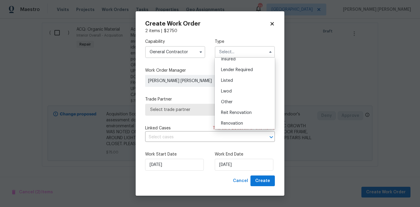
scroll to position [35, 0]
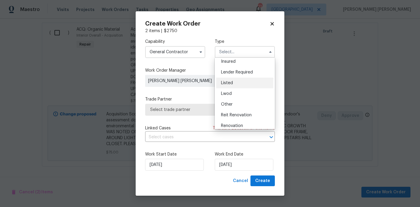
click at [235, 88] on div "Listed" at bounding box center [244, 83] width 57 height 11
type input "Listed"
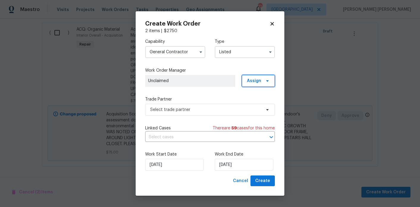
click at [252, 82] on span "Assign" at bounding box center [254, 81] width 14 height 6
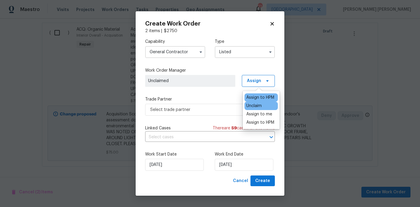
click at [252, 98] on div "Assign to HPM" at bounding box center [261, 98] width 28 height 6
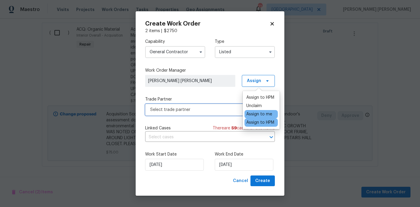
click at [213, 107] on span "Select trade partner" at bounding box center [205, 110] width 111 height 6
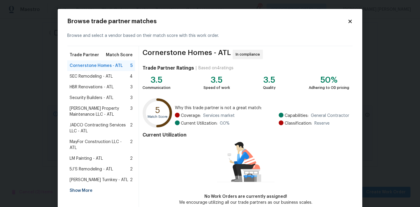
click at [84, 186] on div "Show More" at bounding box center [101, 191] width 68 height 11
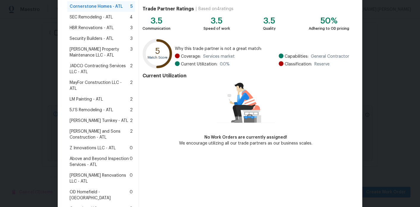
scroll to position [58, 0]
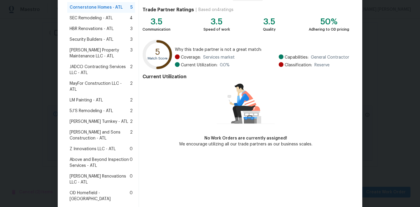
click at [99, 174] on div "Aseem Renovations LLC - ATL 0" at bounding box center [101, 179] width 68 height 17
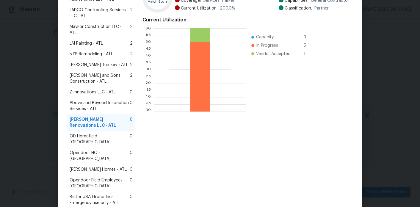
scroll to position [125, 0]
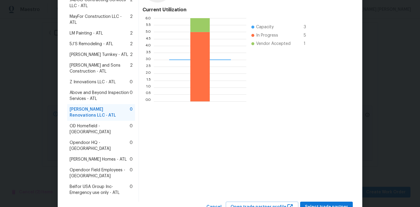
click at [328, 175] on div "Aseem Renovations LLC - ATL In compliance Trade Partner Ratings | Based on 15 r…" at bounding box center [246, 61] width 214 height 281
click at [328, 204] on span "Select trade partner" at bounding box center [326, 207] width 43 height 7
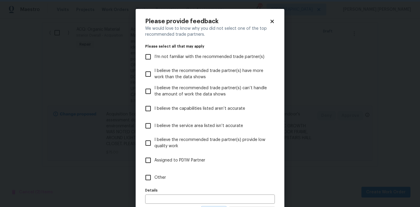
scroll to position [0, 0]
click at [164, 178] on span "Other" at bounding box center [161, 178] width 12 height 6
click at [155, 178] on input "Other" at bounding box center [148, 178] width 13 height 13
checkbox input "true"
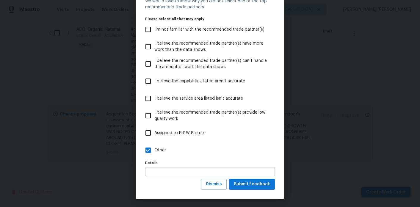
scroll to position [29, 0]
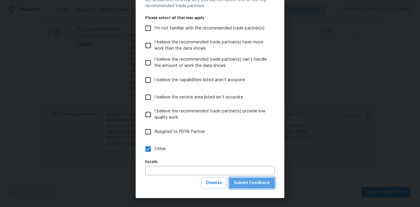
click at [269, 183] on span "Submit Feedback" at bounding box center [252, 183] width 36 height 7
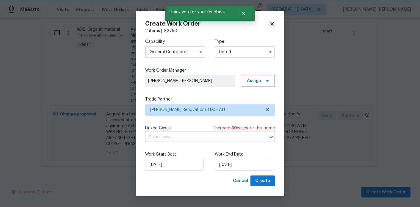
scroll to position [0, 0]
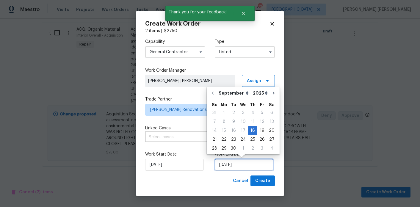
click at [225, 160] on input "[DATE]" at bounding box center [244, 165] width 59 height 12
click at [233, 139] on div "23" at bounding box center [234, 139] width 10 height 8
type input "9/23/2025"
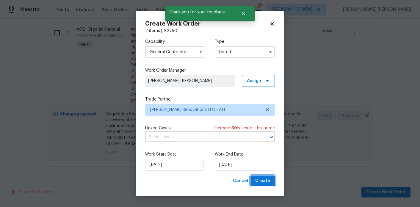
click at [258, 179] on span "Create" at bounding box center [262, 180] width 15 height 7
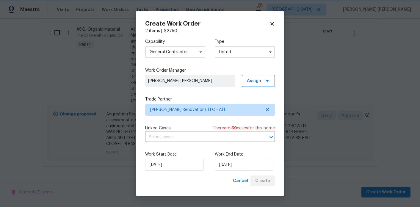
scroll to position [345, 0]
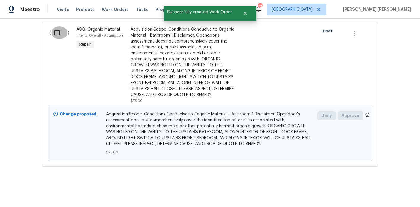
click at [53, 27] on input "checkbox" at bounding box center [59, 33] width 17 height 13
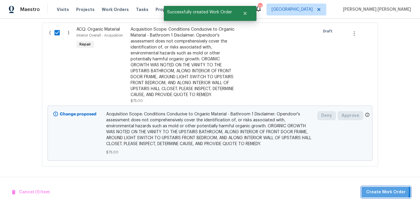
click at [368, 191] on button "Create Work Order" at bounding box center [386, 192] width 49 height 11
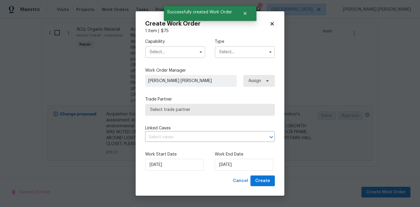
checkbox input "false"
click at [183, 49] on input "text" at bounding box center [175, 52] width 60 height 12
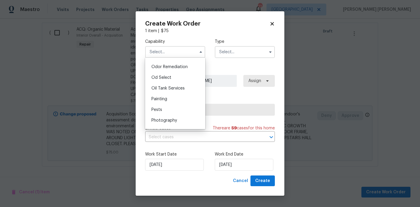
scroll to position [461, 0]
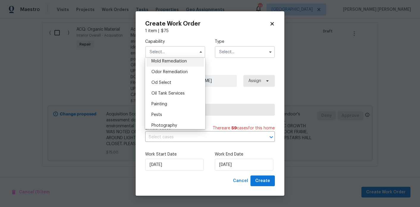
click at [180, 62] on span "Mold Remediation" at bounding box center [169, 61] width 35 height 4
type input "Mold Remediation"
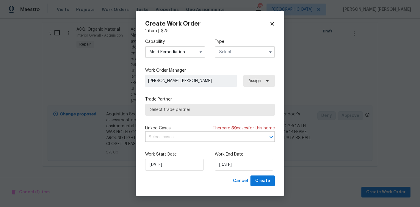
click at [233, 49] on input "text" at bounding box center [245, 52] width 60 height 12
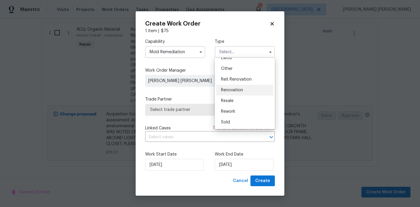
scroll to position [24, 0]
click at [236, 93] on div "Listed" at bounding box center [244, 94] width 57 height 11
type input "Listed"
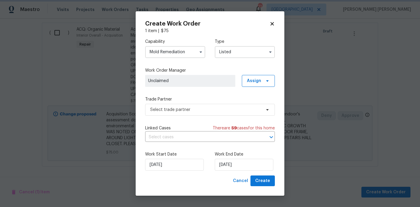
scroll to position [0, 0]
click at [253, 81] on span "Assign" at bounding box center [254, 81] width 14 height 6
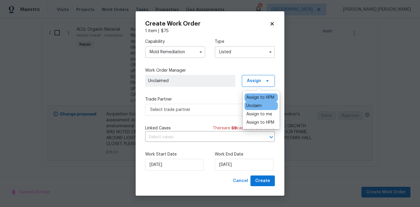
click at [257, 97] on div "Assign to HPM" at bounding box center [261, 98] width 28 height 6
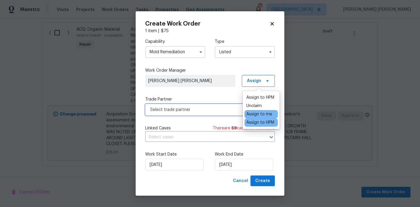
click at [213, 110] on span "Select trade partner" at bounding box center [205, 110] width 111 height 6
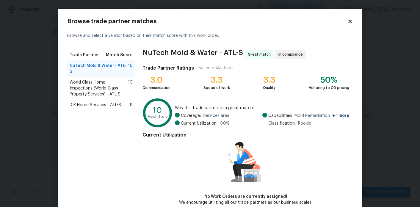
click at [117, 102] on span "DIR Home Services - ATL-S" at bounding box center [96, 105] width 52 height 6
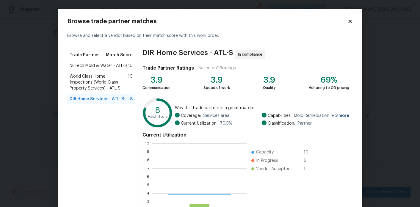
scroll to position [83, 94]
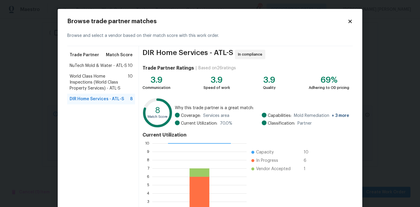
click at [111, 82] on span "World Class Home Inspections (World Class Property Services) - ATL-S" at bounding box center [99, 83] width 58 height 18
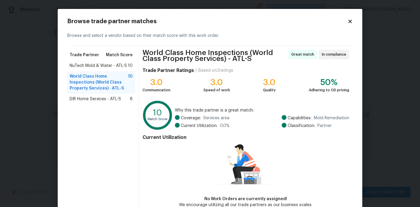
scroll to position [33, 0]
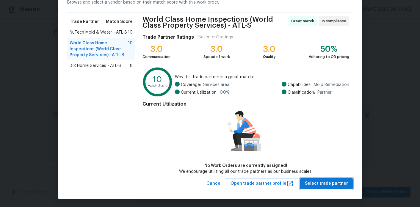
click at [329, 183] on span "Select trade partner" at bounding box center [326, 183] width 43 height 7
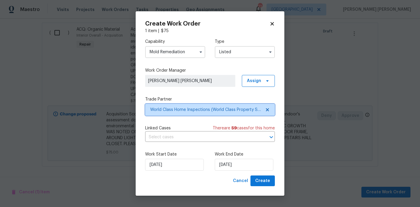
scroll to position [0, 0]
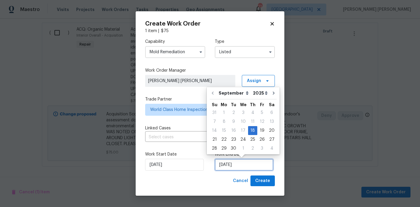
click at [228, 166] on input "[DATE]" at bounding box center [244, 165] width 59 height 12
click at [235, 140] on div "23" at bounding box center [234, 139] width 10 height 8
type input "9/23/2025"
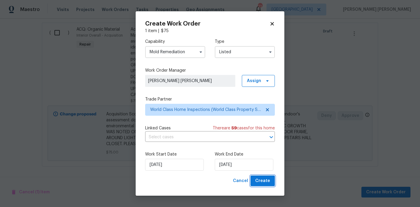
click at [261, 182] on span "Create" at bounding box center [262, 180] width 15 height 7
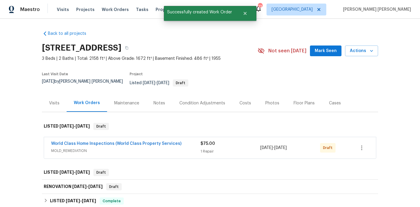
scroll to position [17, 0]
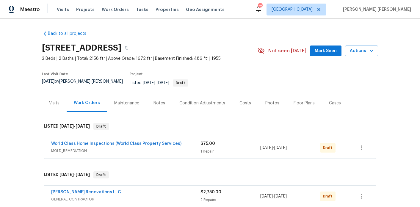
click at [156, 101] on div "Notes" at bounding box center [160, 103] width 12 height 6
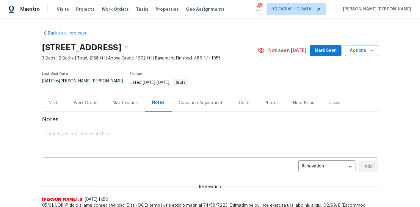
scroll to position [1, 0]
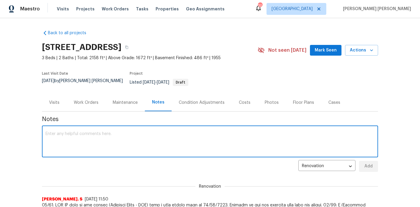
click at [135, 132] on textarea at bounding box center [210, 142] width 329 height 21
click at [54, 132] on textarea "[PERSON_NAME] ticket submitted" at bounding box center [210, 142] width 329 height 21
click at [94, 132] on textarea "[PERSON_NAME] ticket submitted" at bounding box center [210, 142] width 329 height 21
paste textarea "HSR-710516"
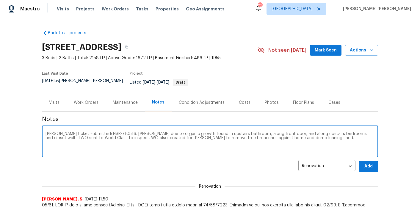
click at [191, 134] on textarea "[PERSON_NAME] ticket submitted: HSR-710516. [PERSON_NAME] due to organic growth…" at bounding box center [210, 142] width 329 height 21
type textarea "[PERSON_NAME] ticket submitted: HSR-710516. [PERSON_NAME] due to organic growth…"
click at [375, 163] on button "Add" at bounding box center [368, 166] width 19 height 11
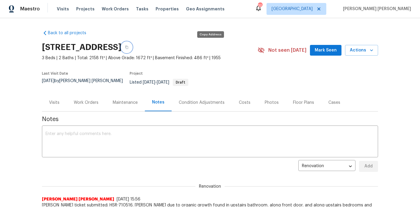
click at [132, 48] on button "button" at bounding box center [126, 47] width 11 height 11
click at [84, 100] on div "Work Orders" at bounding box center [86, 103] width 25 height 6
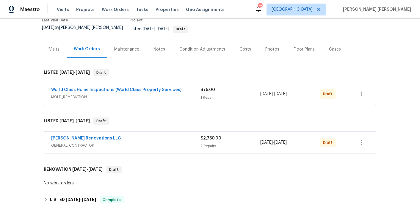
scroll to position [69, 0]
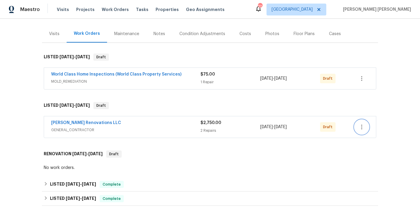
click at [362, 125] on icon "button" at bounding box center [362, 127] width 1 height 5
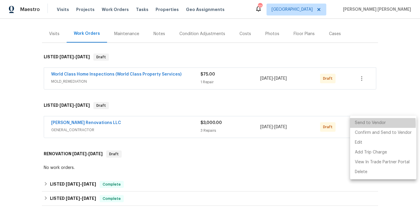
click at [360, 124] on li "Send to Vendor" at bounding box center [383, 123] width 66 height 10
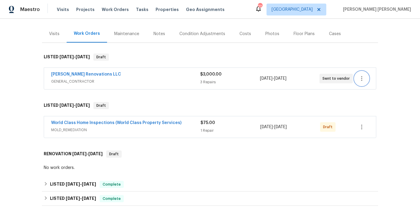
click at [363, 75] on icon "button" at bounding box center [362, 78] width 7 height 7
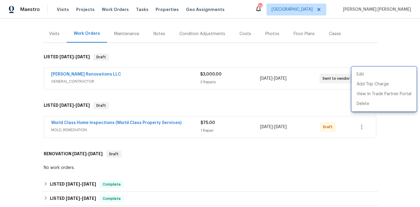
click at [368, 125] on div at bounding box center [210, 103] width 420 height 207
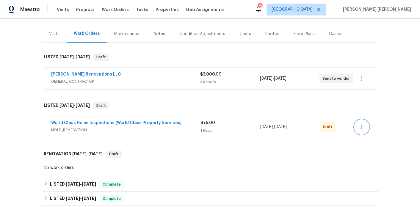
click at [362, 125] on icon "button" at bounding box center [362, 127] width 1 height 5
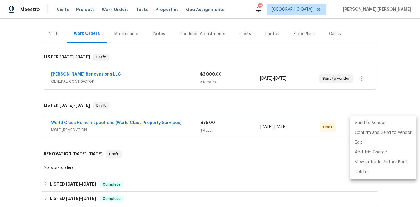
click at [361, 122] on li "Send to Vendor" at bounding box center [383, 123] width 66 height 10
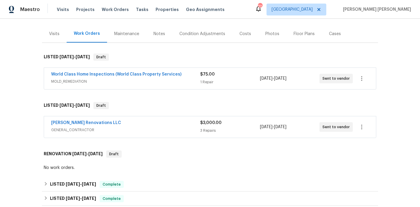
click at [81, 71] on span "World Class Home Inspections (World Class Property Services)" at bounding box center [116, 74] width 130 height 6
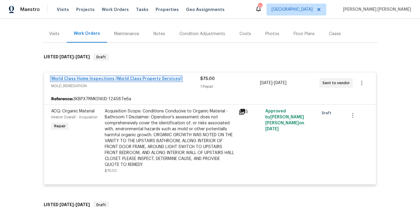
click at [82, 77] on link "World Class Home Inspections (World Class Property Services)" at bounding box center [116, 79] width 130 height 4
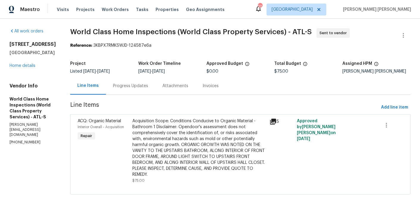
click at [127, 84] on div "Progress Updates" at bounding box center [130, 86] width 35 height 6
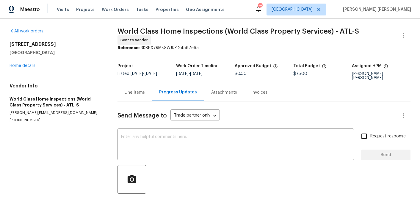
click at [149, 165] on div at bounding box center [264, 179] width 293 height 29
click at [165, 141] on textarea at bounding box center [236, 145] width 230 height 21
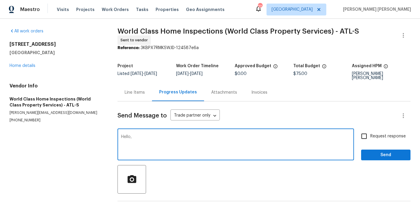
type textarea "Hello,"
click at [137, 90] on div "Line Items" at bounding box center [135, 93] width 20 height 6
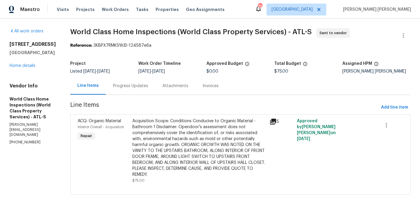
click at [132, 85] on div "Progress Updates" at bounding box center [130, 86] width 35 height 6
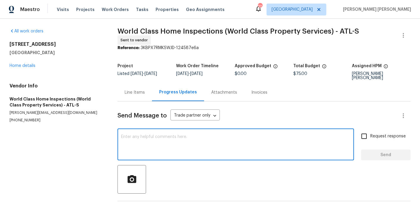
click at [152, 146] on textarea at bounding box center [236, 145] width 230 height 21
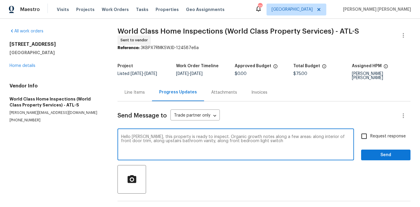
click at [187, 135] on textarea "Hello [PERSON_NAME], this property is ready to inspect. Organic growth notes al…" at bounding box center [236, 145] width 230 height 21
click at [279, 139] on textarea "Hello [PERSON_NAME], this property is ready to inspect. Organic growth notes al…" at bounding box center [236, 145] width 230 height 21
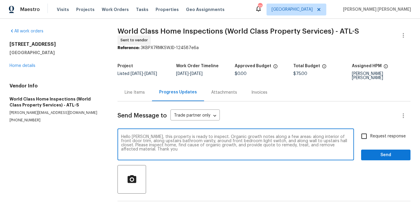
type textarea "Hello [PERSON_NAME], this property is ready to inspect. Organic growth notes al…"
click at [376, 133] on span "Request response" at bounding box center [388, 136] width 35 height 6
click at [371, 130] on input "Request response" at bounding box center [364, 136] width 13 height 13
checkbox input "true"
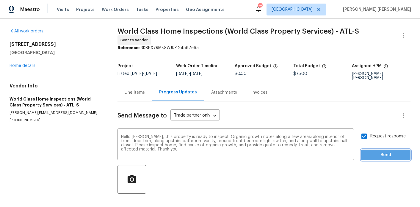
click at [376, 153] on button "Send" at bounding box center [386, 155] width 49 height 11
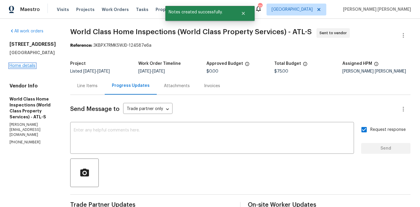
click at [27, 68] on link "Home details" at bounding box center [23, 66] width 26 height 4
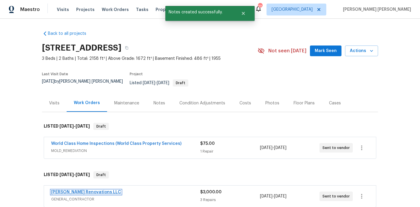
click at [72, 190] on link "[PERSON_NAME] Renovations LLC" at bounding box center [86, 192] width 70 height 4
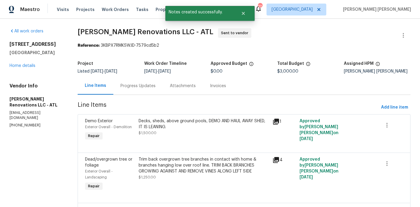
click at [145, 87] on div "Progress Updates" at bounding box center [138, 86] width 35 height 6
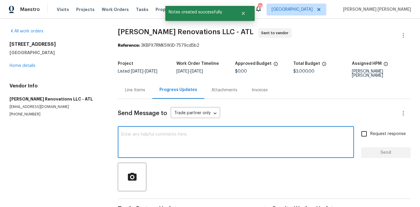
click at [155, 133] on textarea at bounding box center [235, 143] width 229 height 21
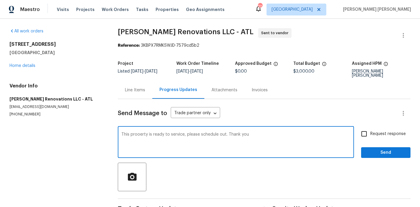
type textarea "This prooerty is ready to service, please schedule out. Thank you"
click at [369, 130] on input "Request response" at bounding box center [364, 134] width 13 height 13
checkbox input "true"
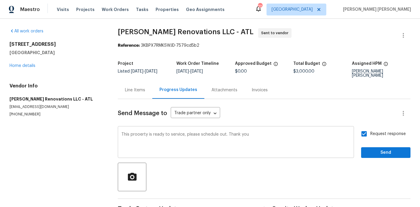
click at [139, 133] on textarea "This prooerty is ready to service, please schedule out. Thank you" at bounding box center [235, 143] width 229 height 21
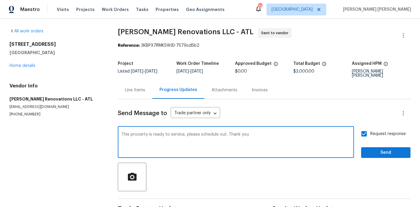
click at [139, 133] on textarea "This prooerty is ready to service, please schedule out. Thank you" at bounding box center [235, 143] width 229 height 21
type textarea "This property is ready to service, please schedule out. Thank you"
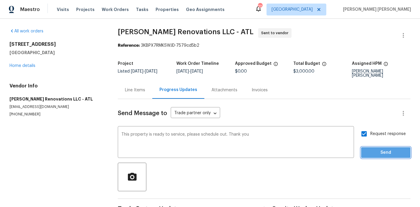
click at [396, 152] on span "Send" at bounding box center [386, 152] width 40 height 7
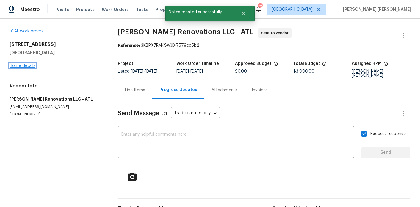
click at [14, 66] on link "Home details" at bounding box center [23, 66] width 26 height 4
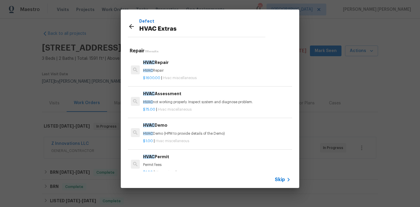
click at [103, 72] on div "Defect HVAC Extras Repair 11 Results HVAC Repair HVAC Repair $1600.00 | Hvac mi…" at bounding box center [210, 99] width 420 height 198
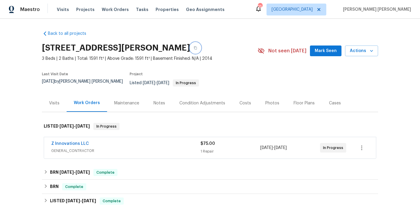
click at [197, 47] on icon "button" at bounding box center [195, 47] width 3 height 3
click at [156, 95] on div "Notes" at bounding box center [160, 103] width 26 height 18
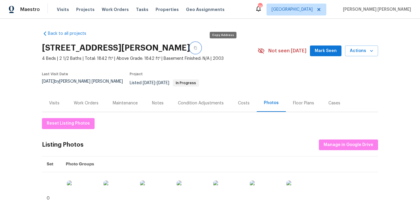
click at [197, 48] on icon "button" at bounding box center [196, 48] width 4 height 4
click at [157, 102] on div "Notes" at bounding box center [158, 103] width 12 height 6
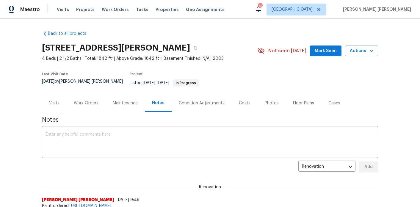
scroll to position [50, 0]
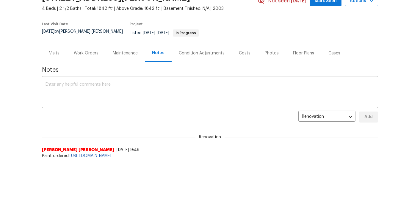
click at [140, 96] on textarea at bounding box center [210, 92] width 329 height 21
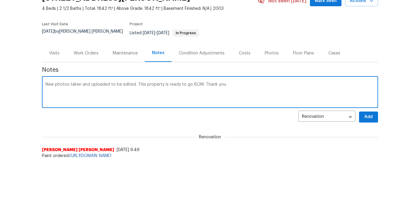
type textarea "New photos taken and uploaded to be edited. This property is ready to go BOM. T…"
click at [374, 113] on button "Add" at bounding box center [368, 117] width 19 height 11
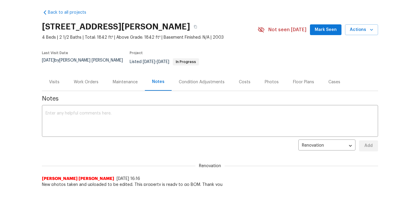
scroll to position [0, 0]
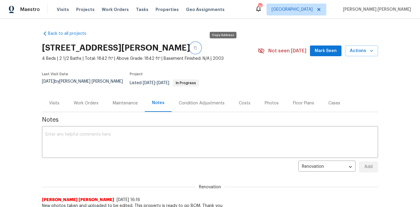
click at [197, 49] on icon "button" at bounding box center [196, 48] width 4 height 4
click at [91, 103] on div "Work Orders" at bounding box center [86, 103] width 39 height 18
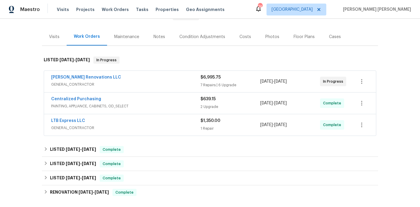
scroll to position [68, 0]
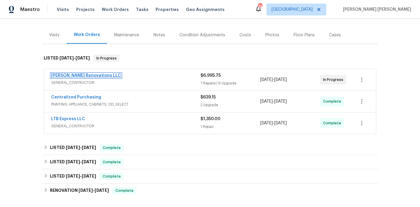
click at [87, 74] on link "[PERSON_NAME] Renovations LLC" at bounding box center [86, 76] width 70 height 4
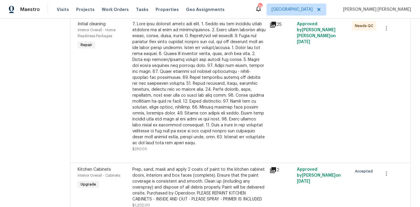
scroll to position [869, 0]
